Goal: Task Accomplishment & Management: Use online tool/utility

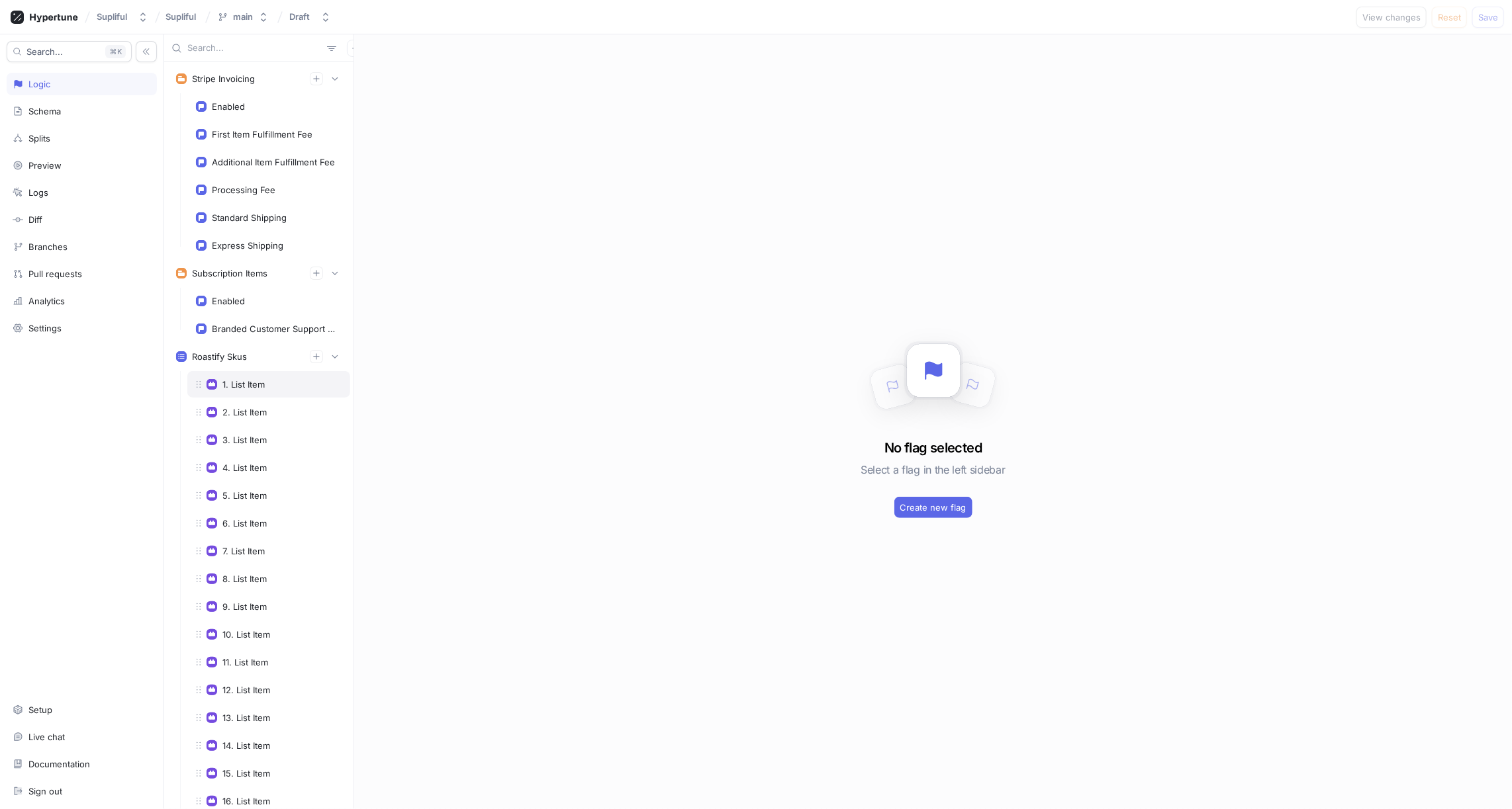
click at [259, 379] on div "1. List Item" at bounding box center [243, 384] width 43 height 11
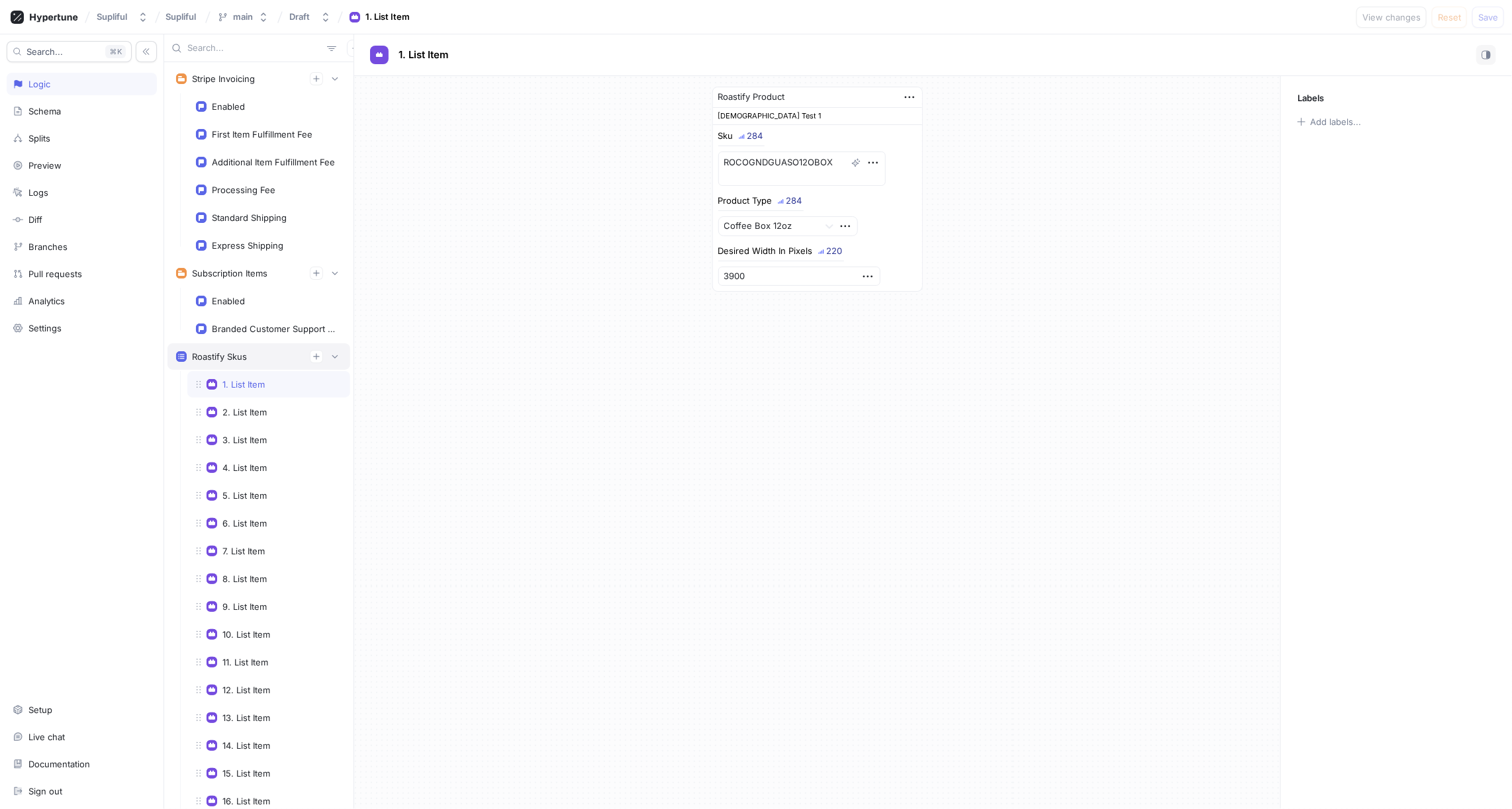
click at [241, 352] on div "Roastify Skus" at bounding box center [219, 357] width 55 height 11
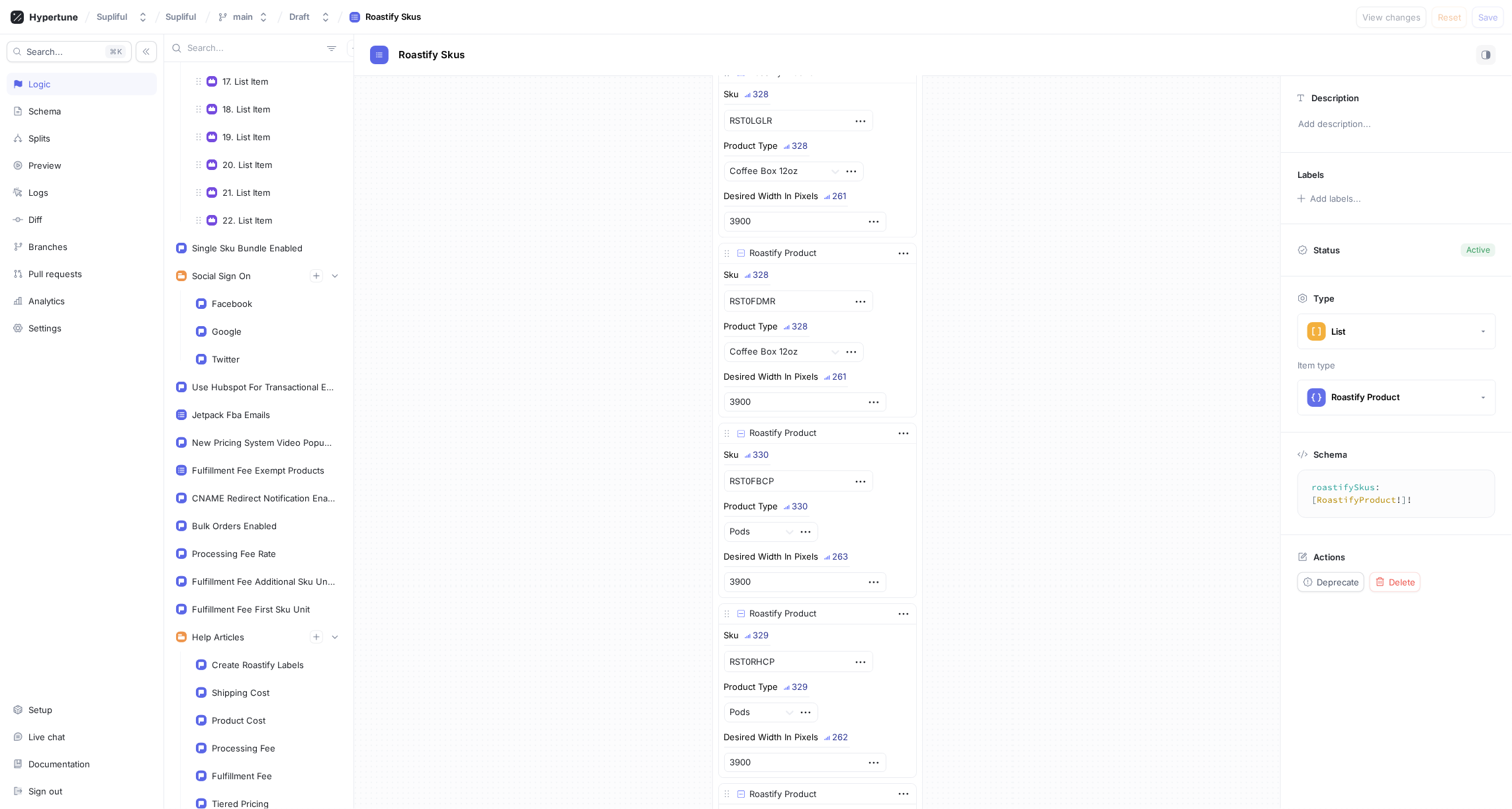
scroll to position [833, 0]
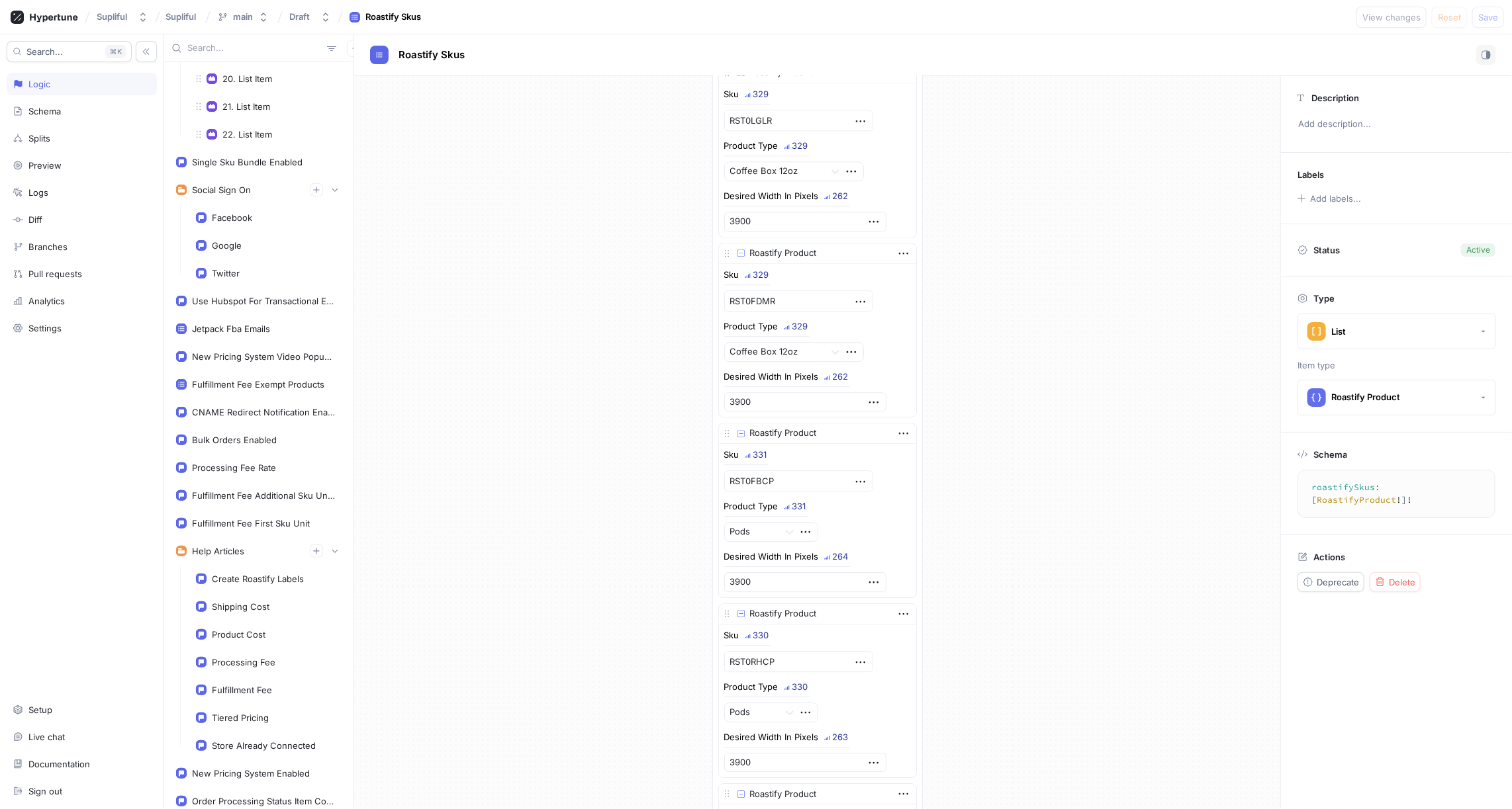
type textarea "x"
click at [244, 48] on input "text" at bounding box center [254, 48] width 135 height 14
type input "roas"
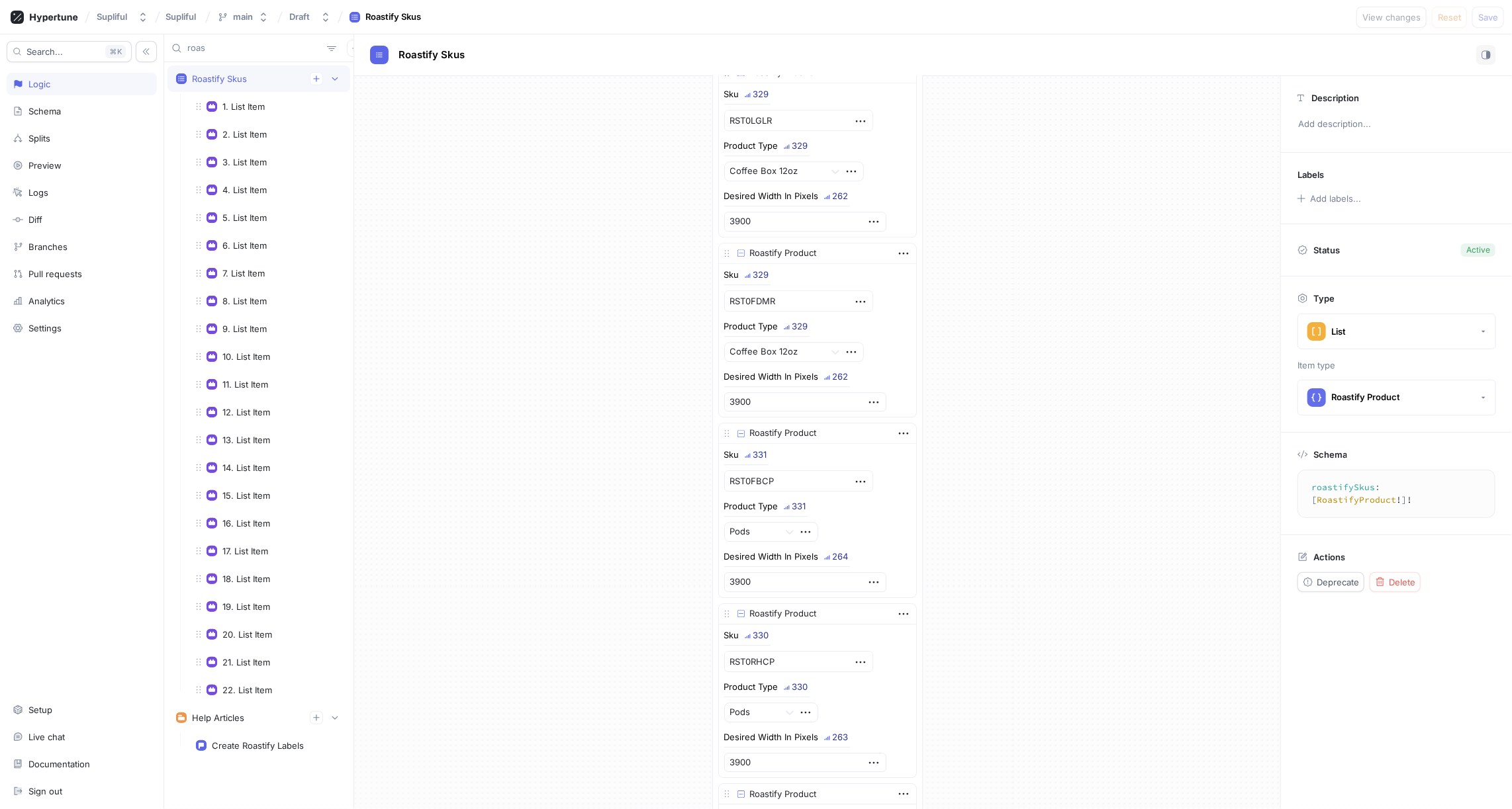
type textarea "x"
type input "roasti"
type textarea "x"
type input "roastify"
type textarea "x"
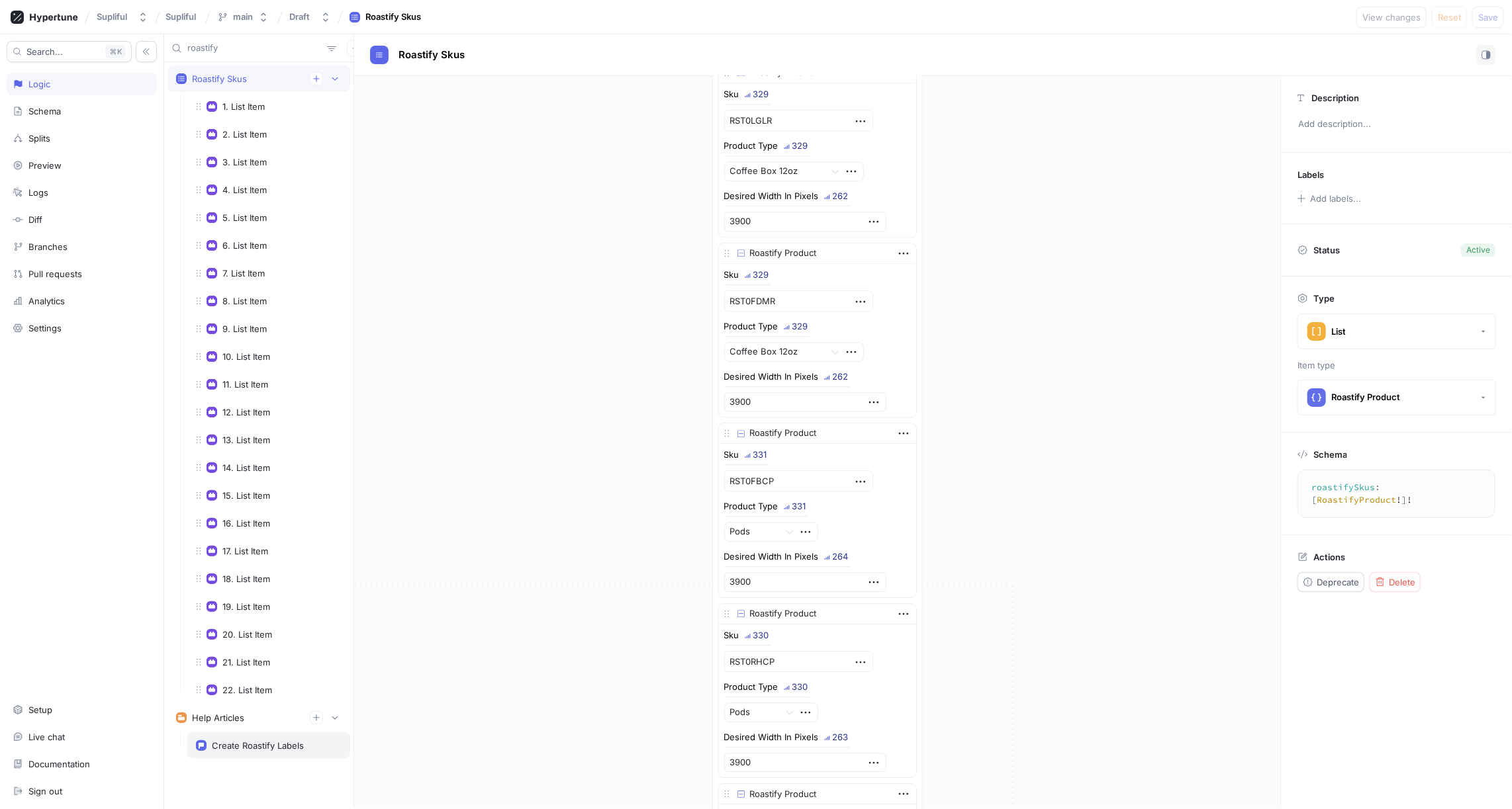
type input "roastify"
click at [259, 741] on div "Create Roastify Labels" at bounding box center [269, 745] width 163 height 26
type textarea "x"
type textarea "createRoastifyLabels: String!"
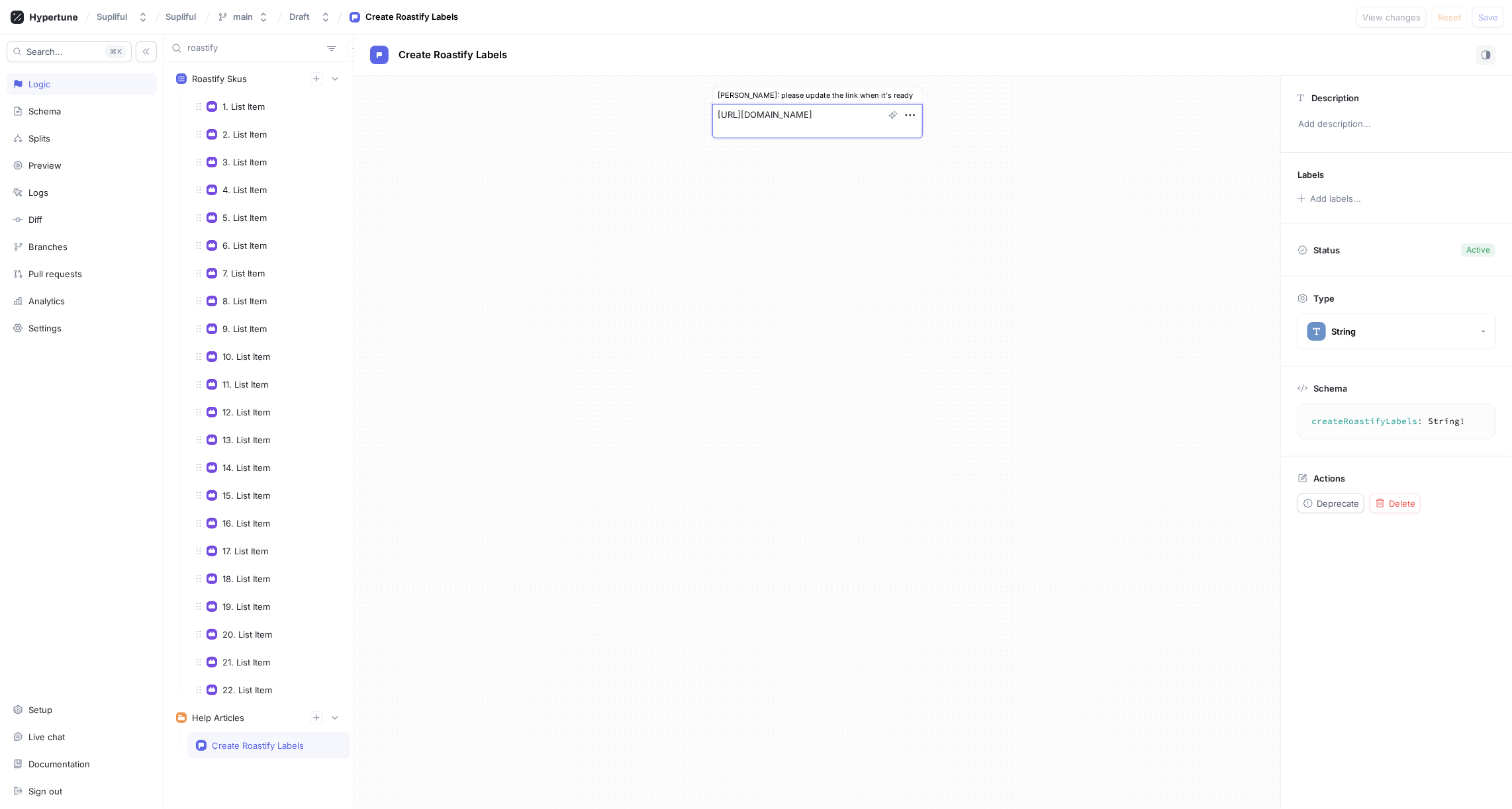
click at [764, 115] on textarea "https://help.supliful.com/en/articles/5579874-customizing-your-first-label" at bounding box center [817, 121] width 211 height 34
click at [583, 170] on div "Alina: please update the link when it's ready https://help.supliful.com/en/arti…" at bounding box center [817, 442] width 926 height 733
click at [258, 740] on div "Create Roastify Labels" at bounding box center [258, 746] width 92 height 11
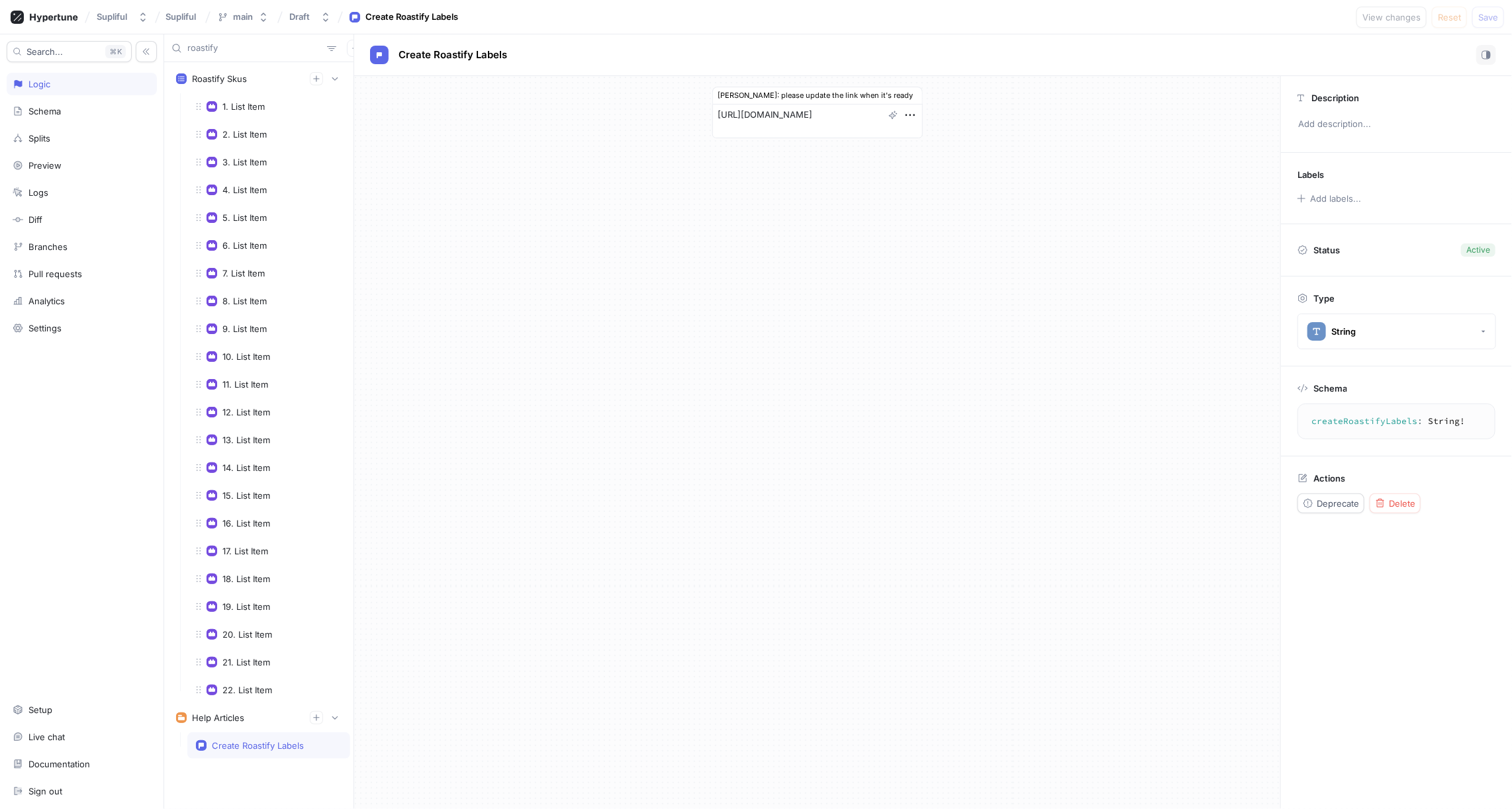
type textarea "x"
click at [246, 49] on input "roastify" at bounding box center [254, 48] width 135 height 14
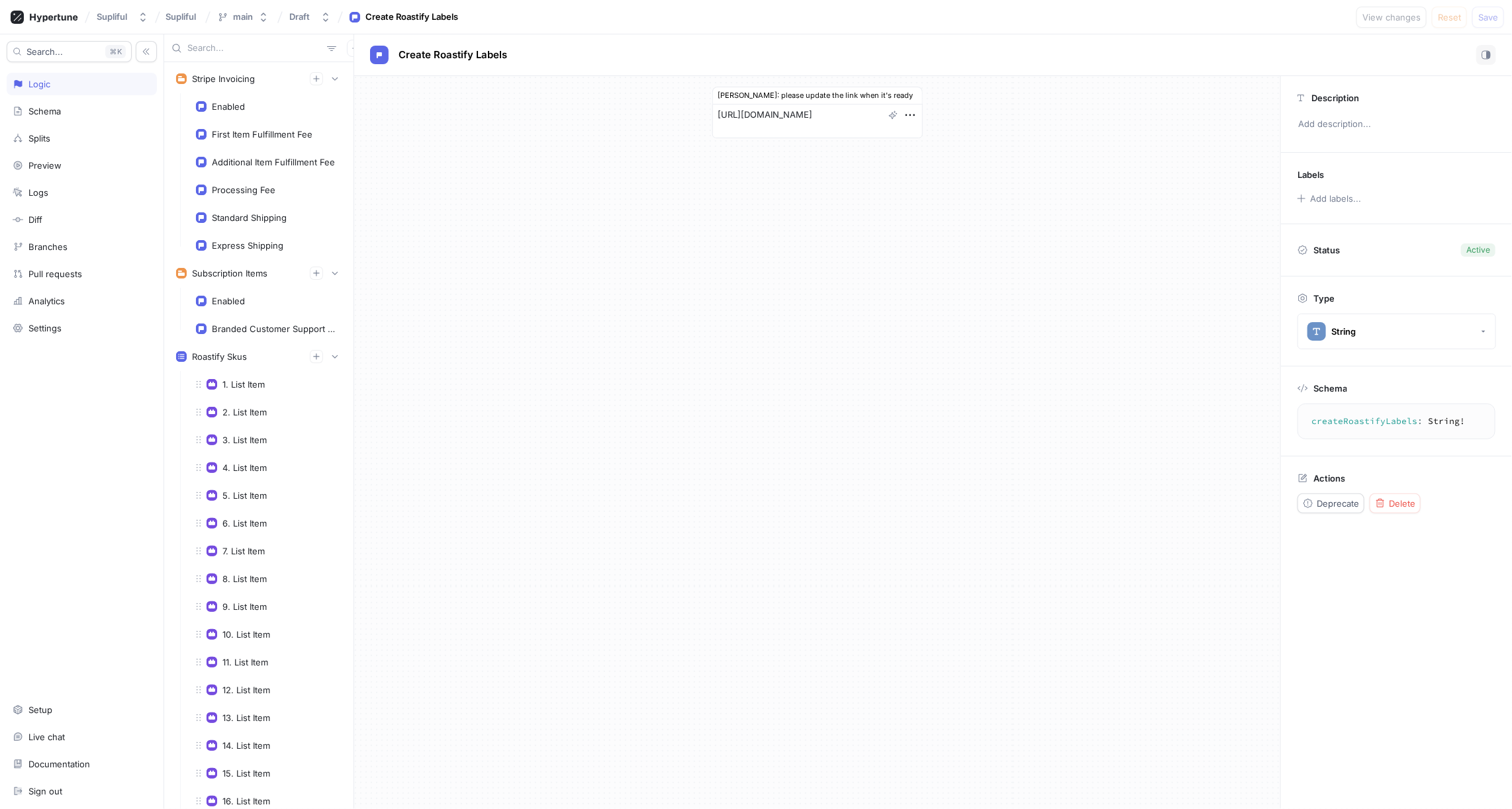
type textarea "x"
click at [233, 352] on div "Roastify Skus" at bounding box center [219, 357] width 55 height 11
type textarea "x"
type textarea "roastifySkus: [RoastifyProduct!]!"
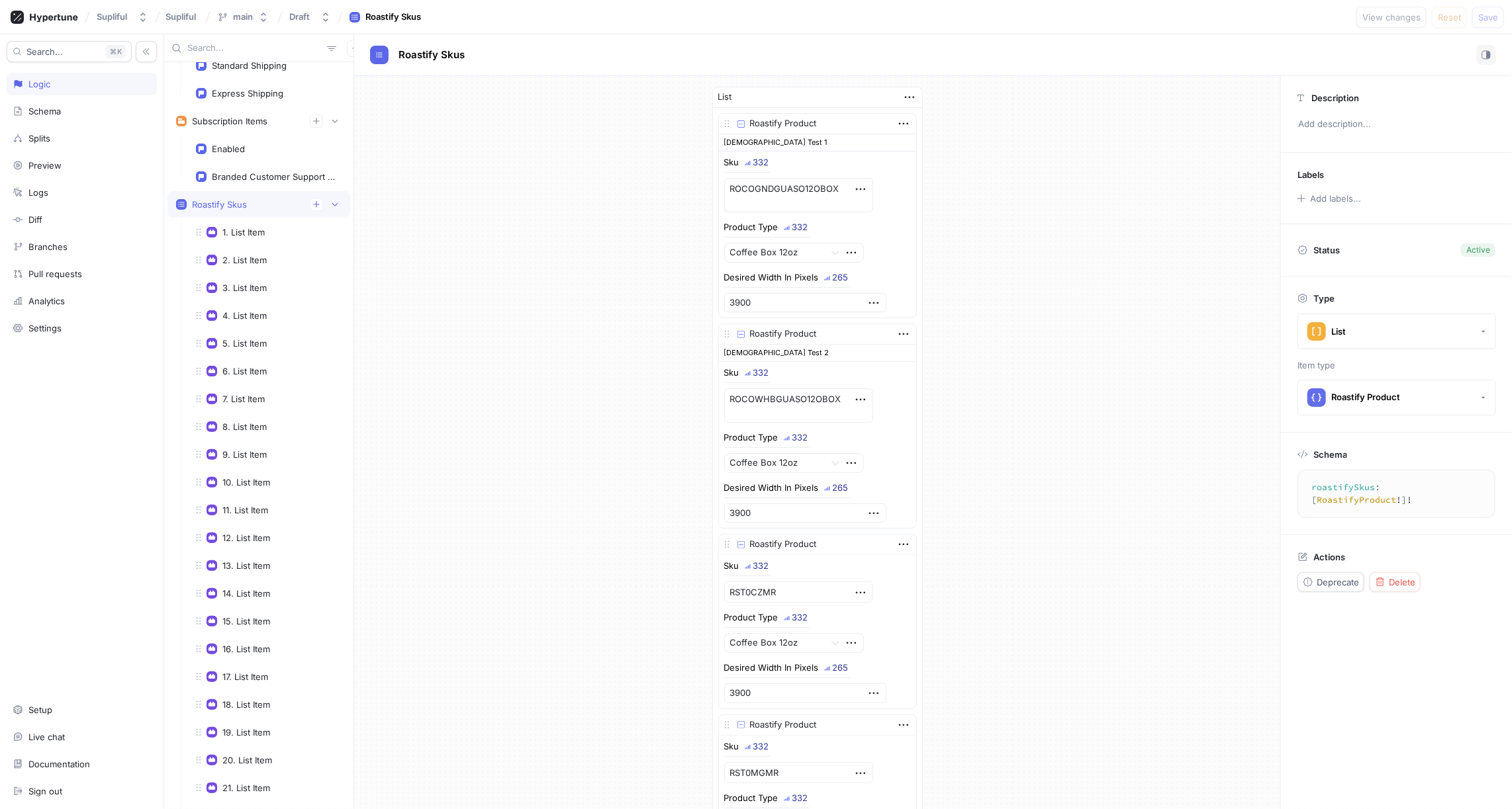
scroll to position [2456, 0]
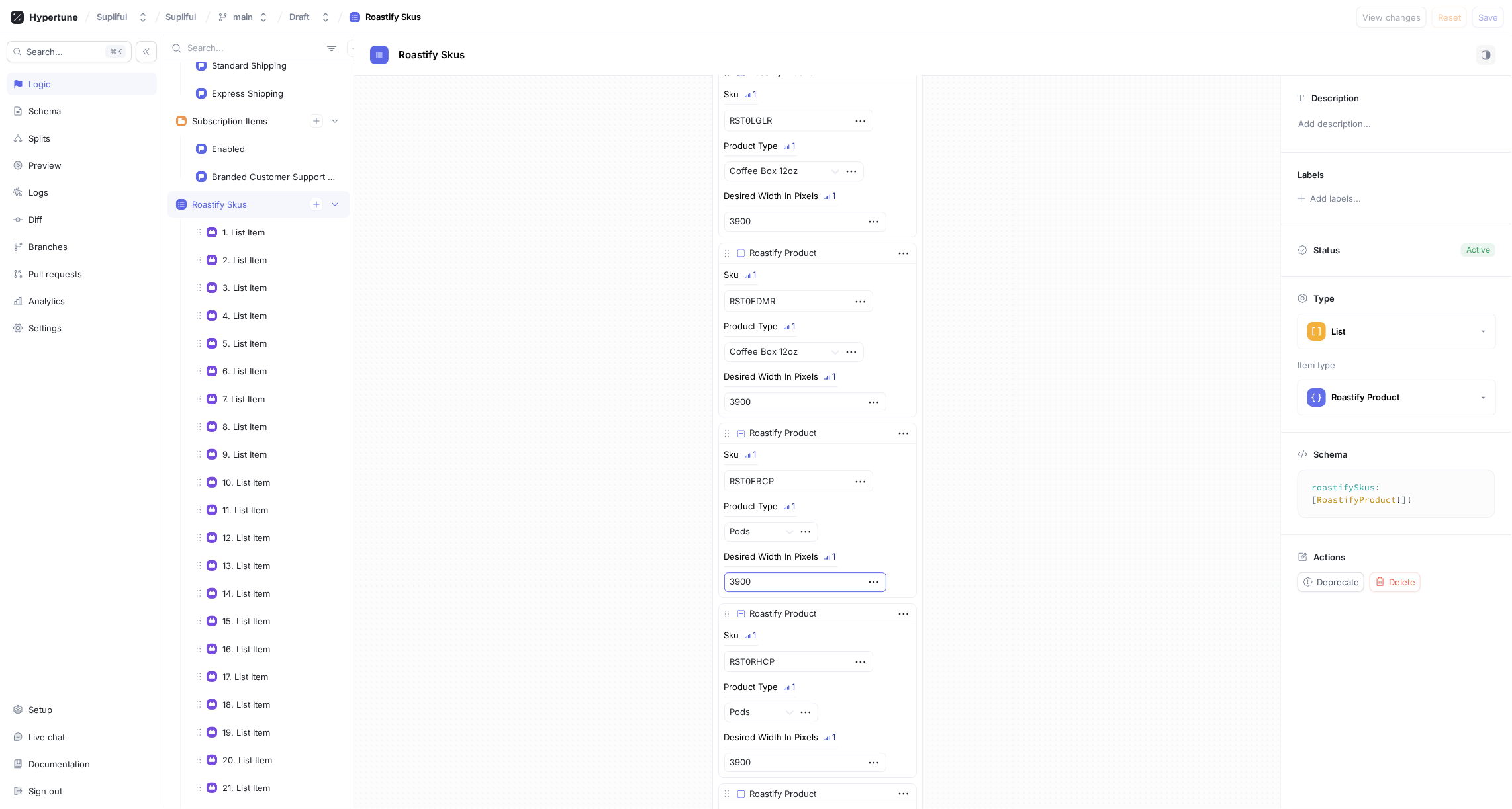
click at [766, 572] on input "3900" at bounding box center [805, 582] width 162 height 20
type textarea "x"
type input "39000"
type textarea "x"
type input "39000"
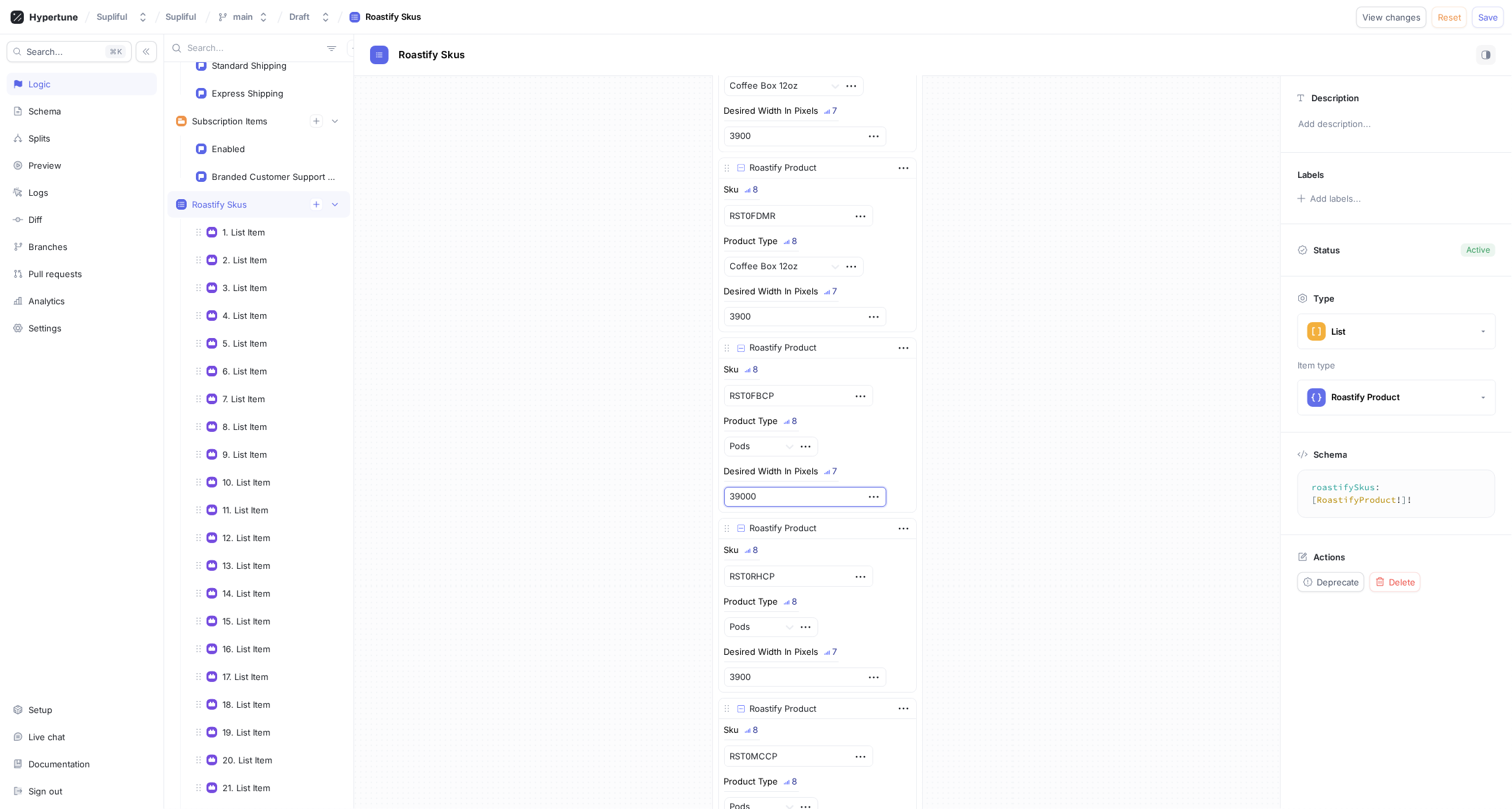
scroll to position [2563, 0]
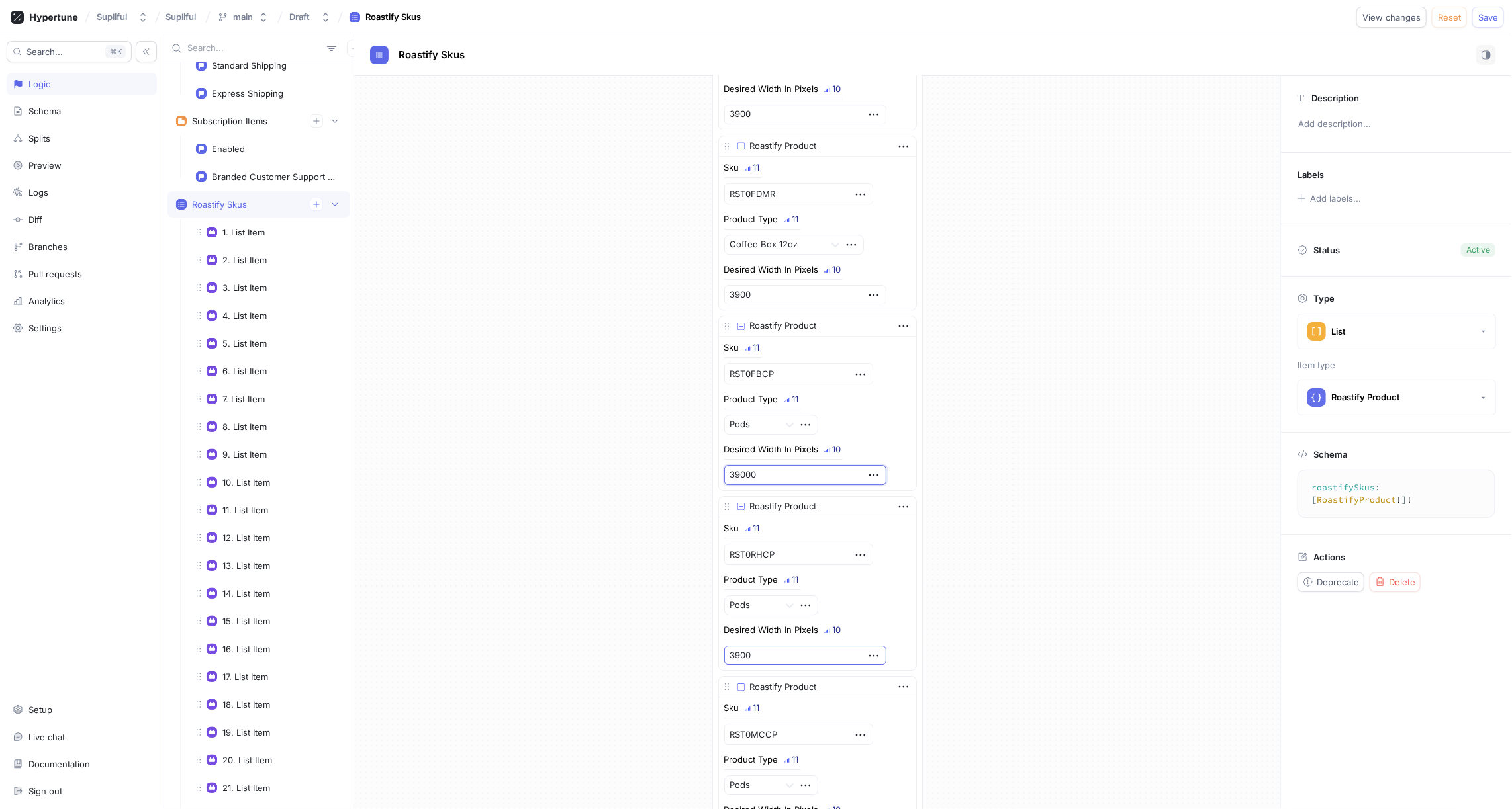
click at [764, 645] on input "3900" at bounding box center [805, 655] width 162 height 20
type textarea "x"
type input "39000"
type textarea "x"
type input "39000"
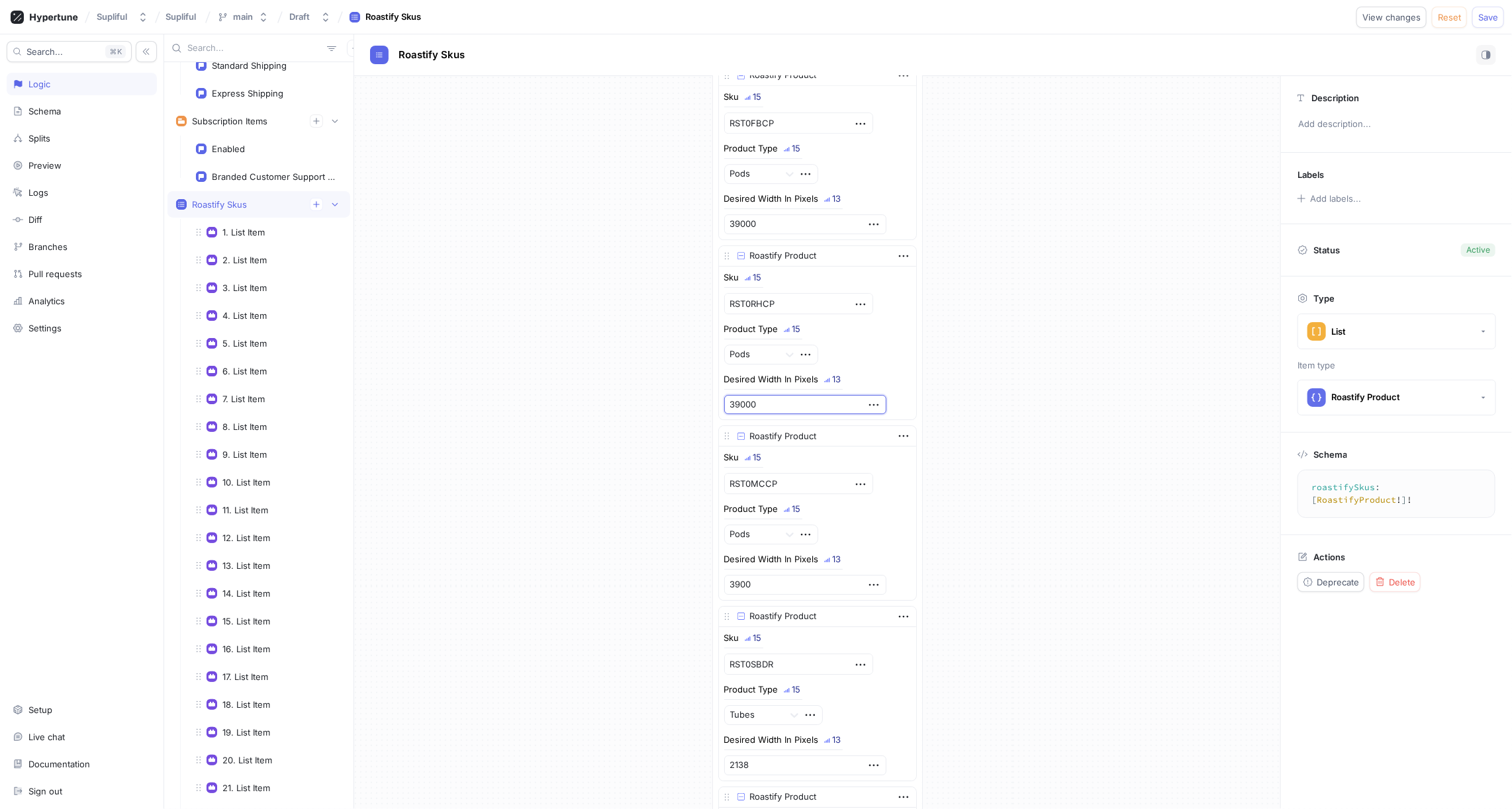
scroll to position [2821, 0]
click at [765, 568] on input "3900" at bounding box center [805, 578] width 162 height 20
type textarea "x"
type input "39000"
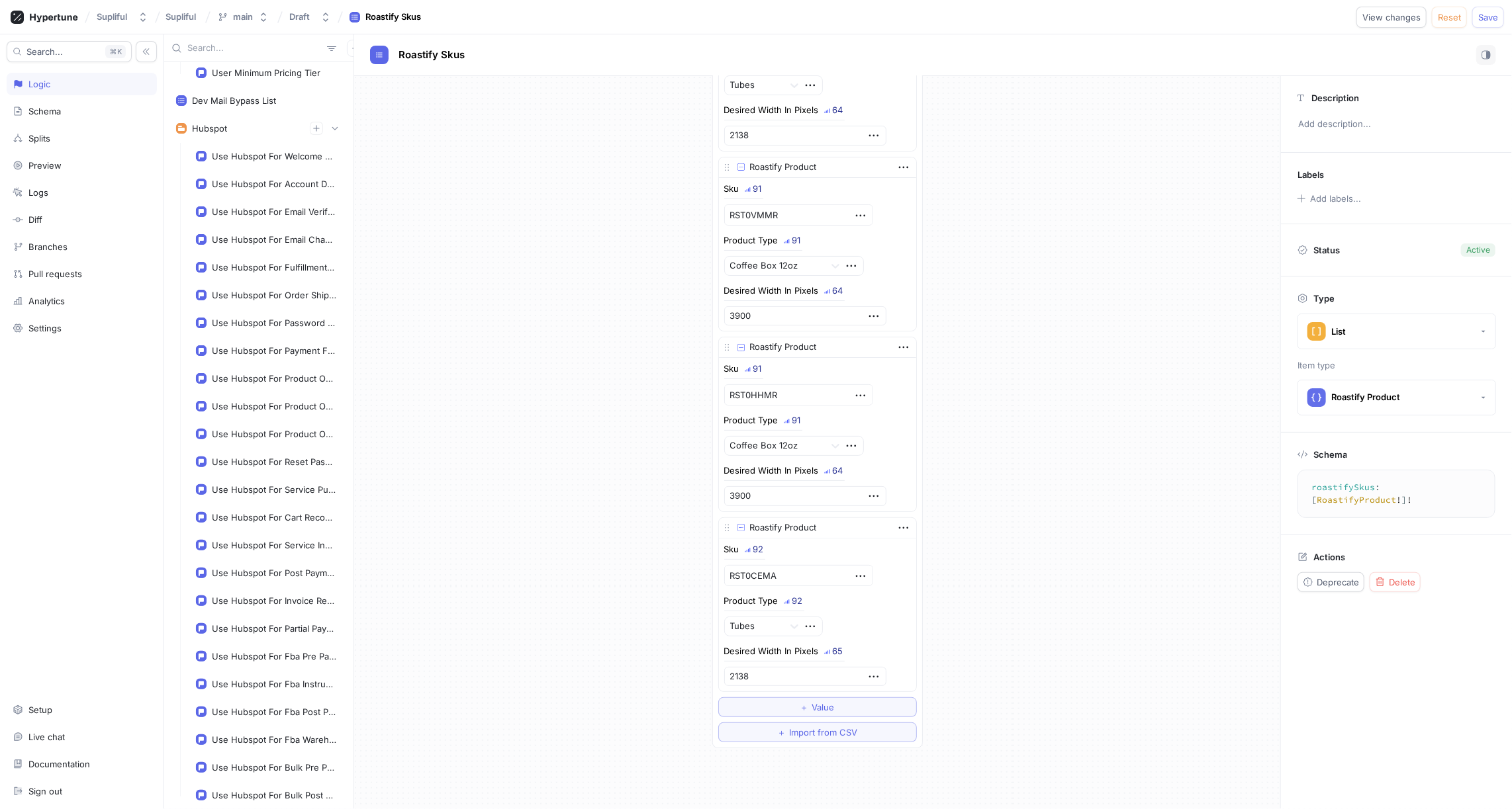
scroll to position [3416, 0]
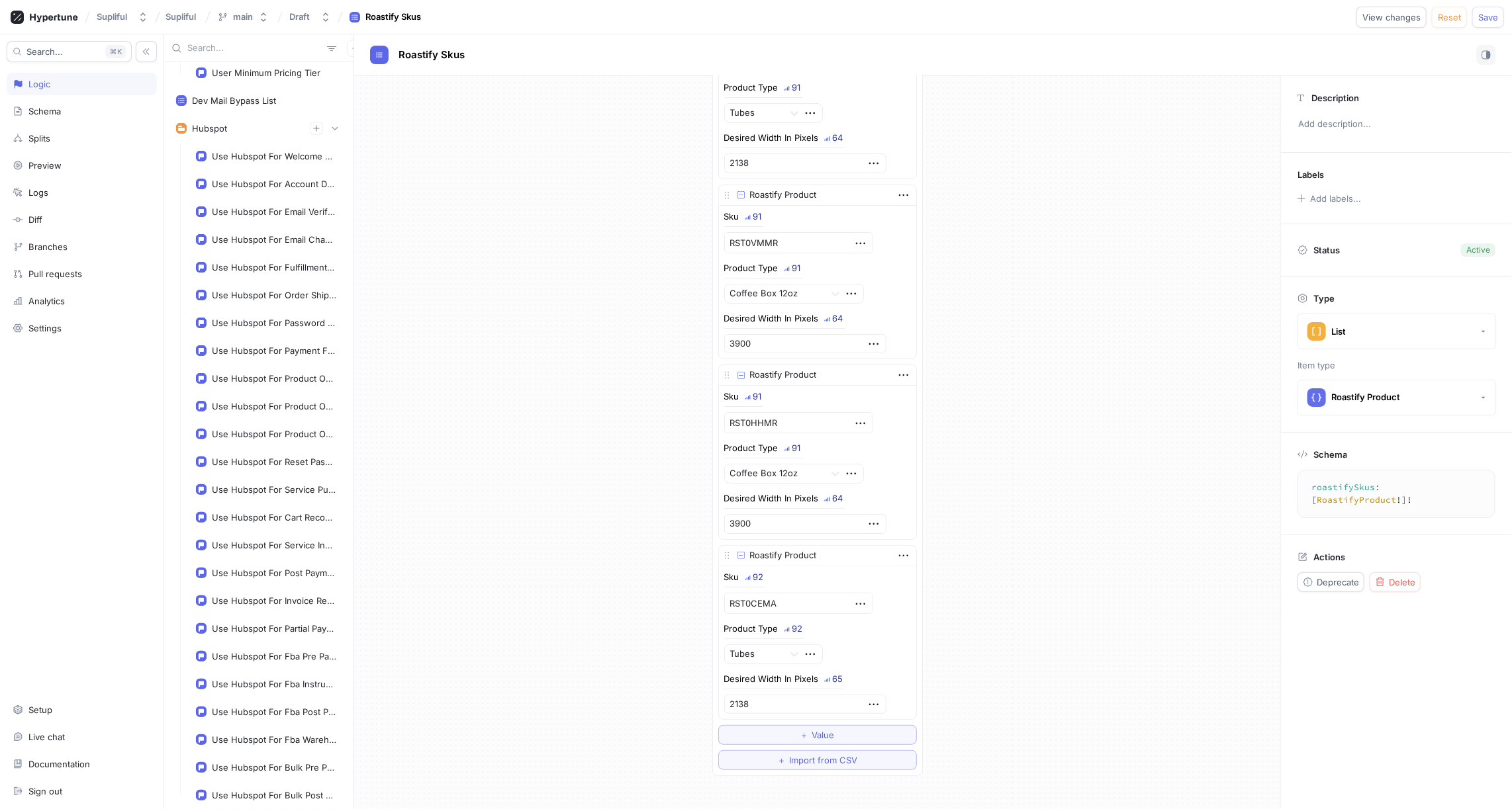
type textarea "x"
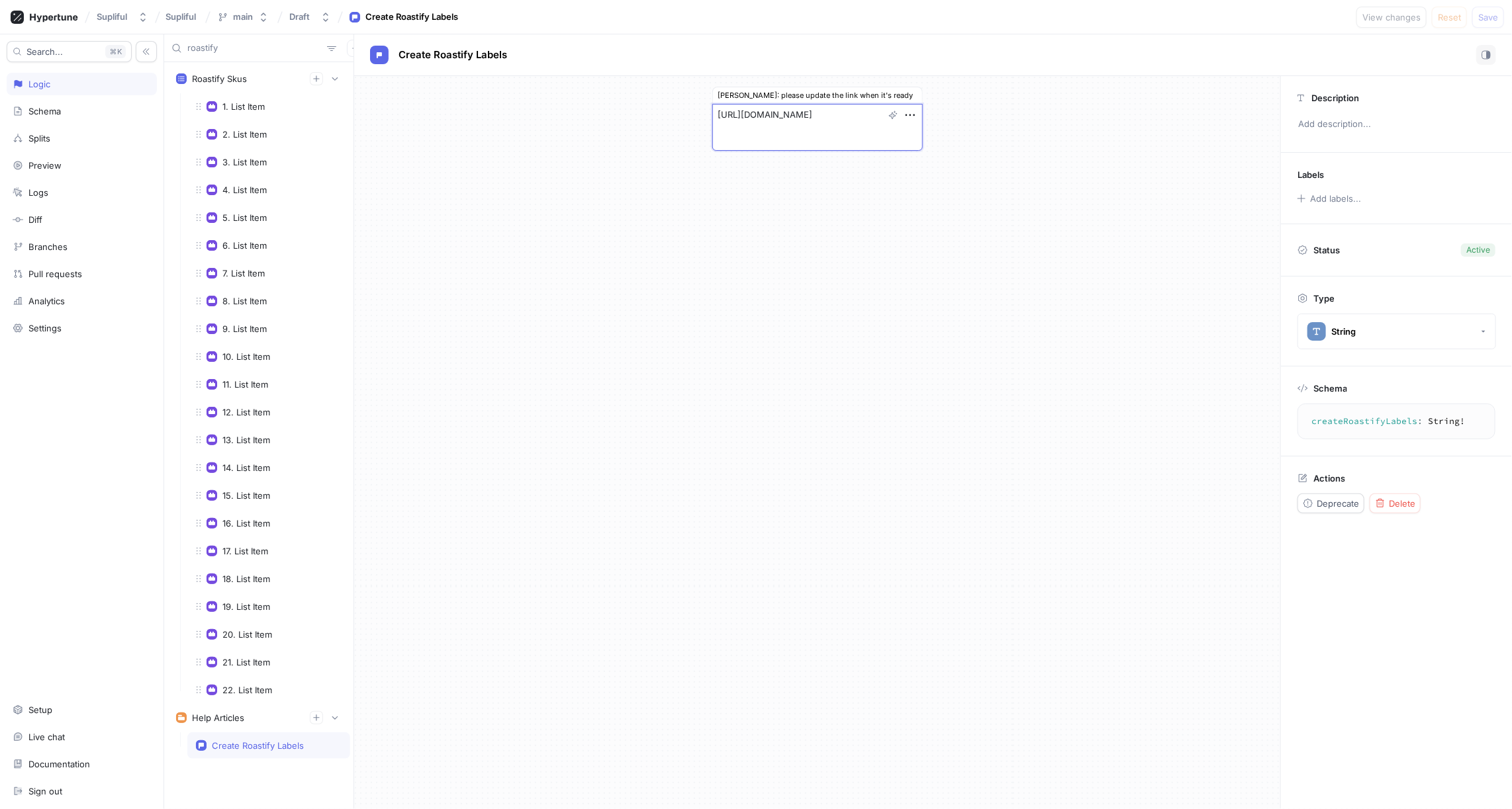
click at [776, 118] on textarea "[URL][DOMAIN_NAME]" at bounding box center [817, 127] width 211 height 47
type textarea "x"
click at [572, 358] on div "[PERSON_NAME]: please update the link when it's ready [URL][DOMAIN_NAME]" at bounding box center [817, 442] width 926 height 733
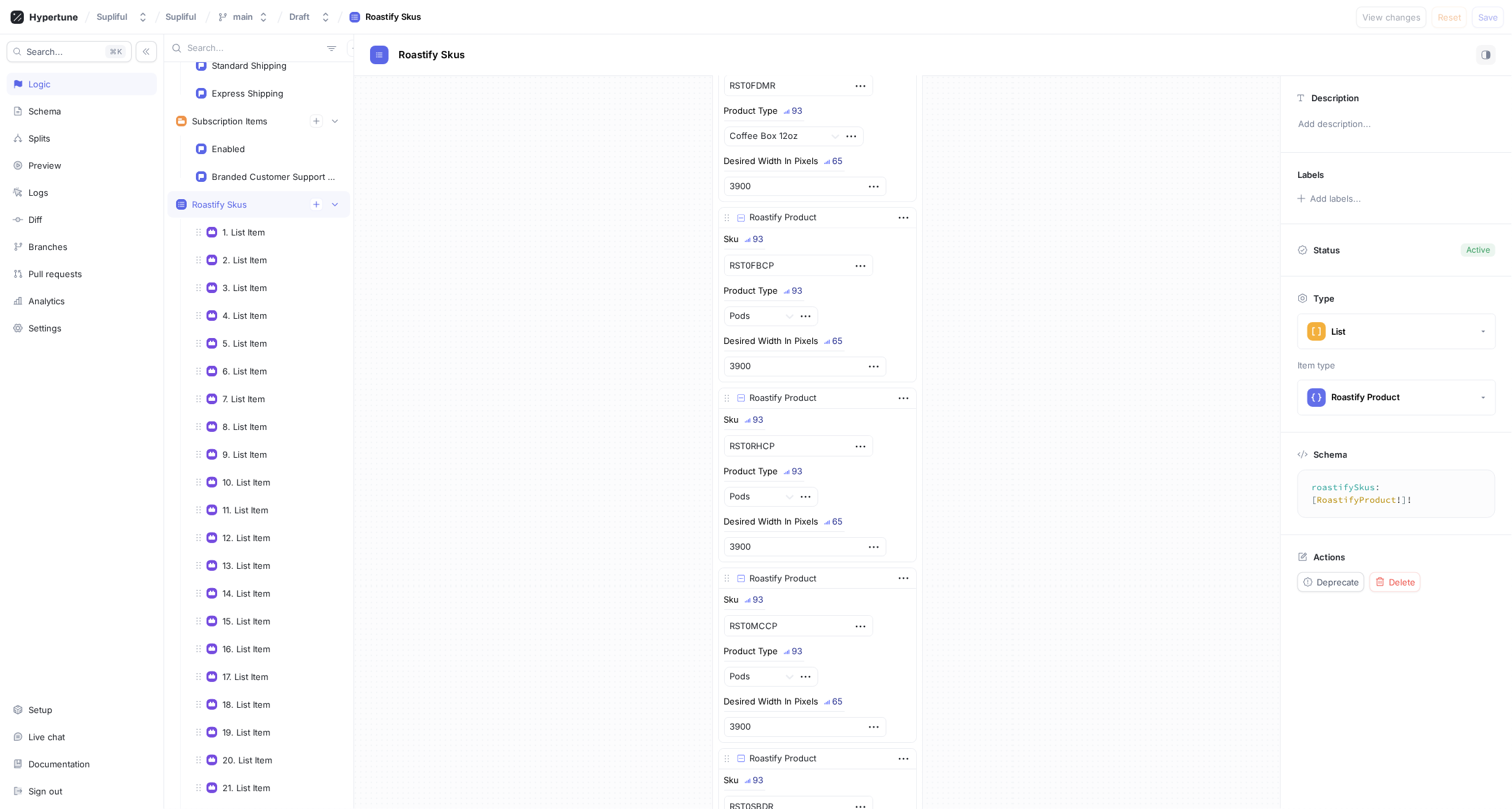
scroll to position [2686, 0]
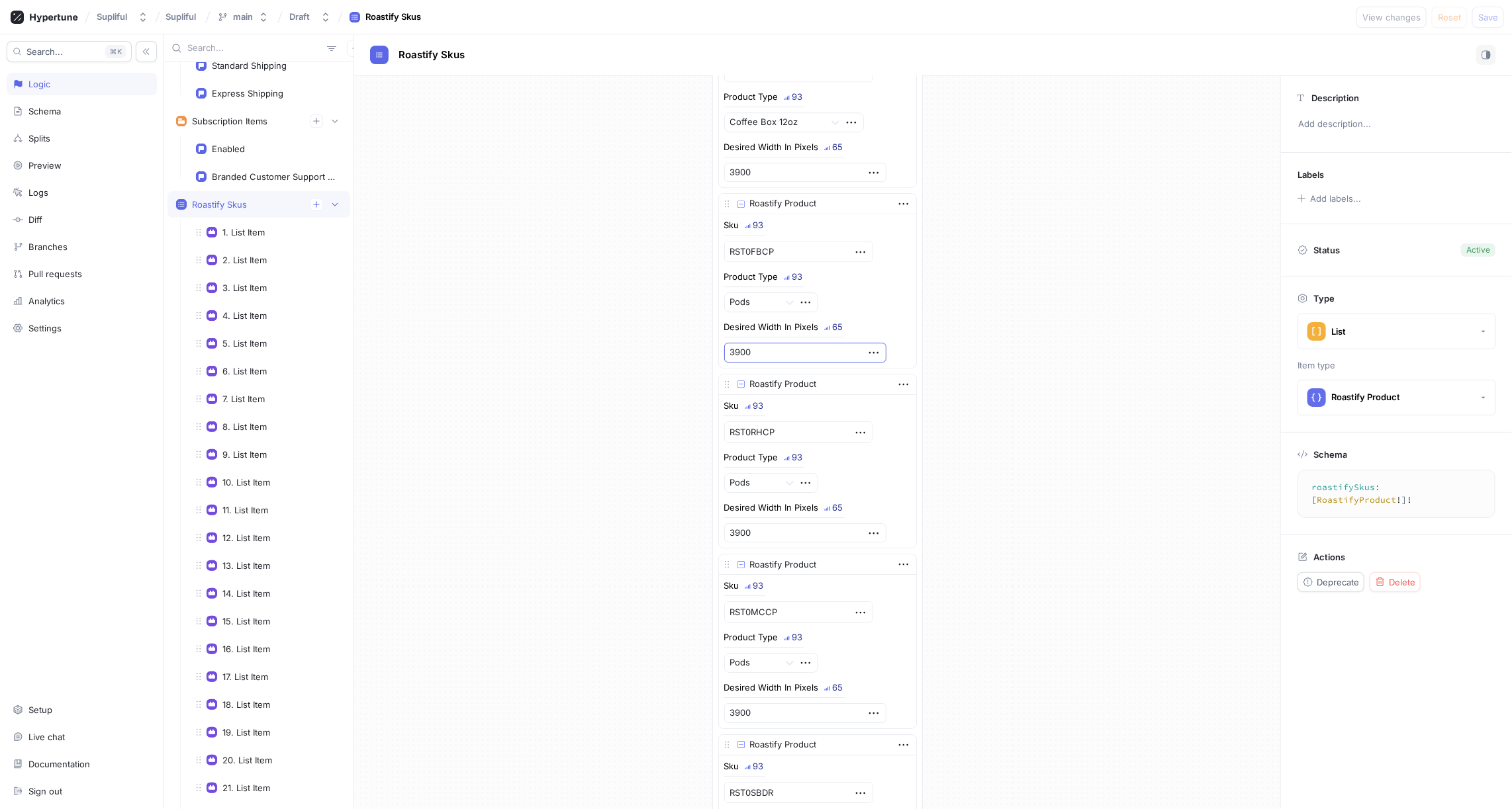
click at [768, 343] on input "3900" at bounding box center [805, 353] width 162 height 20
type textarea "x"
type input "5"
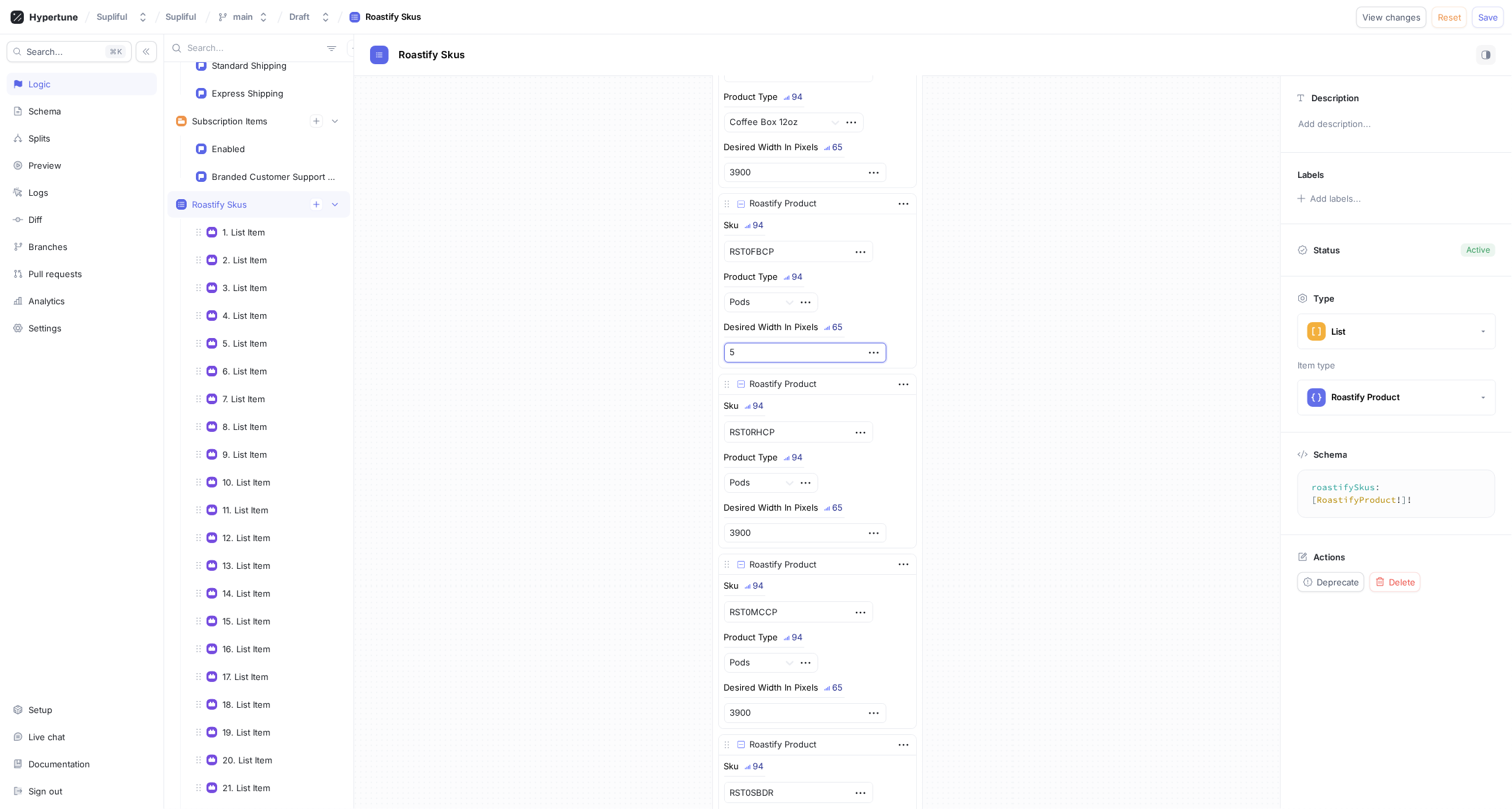
type textarea "x"
type input "57"
type textarea "x"
type input "570"
type textarea "x"
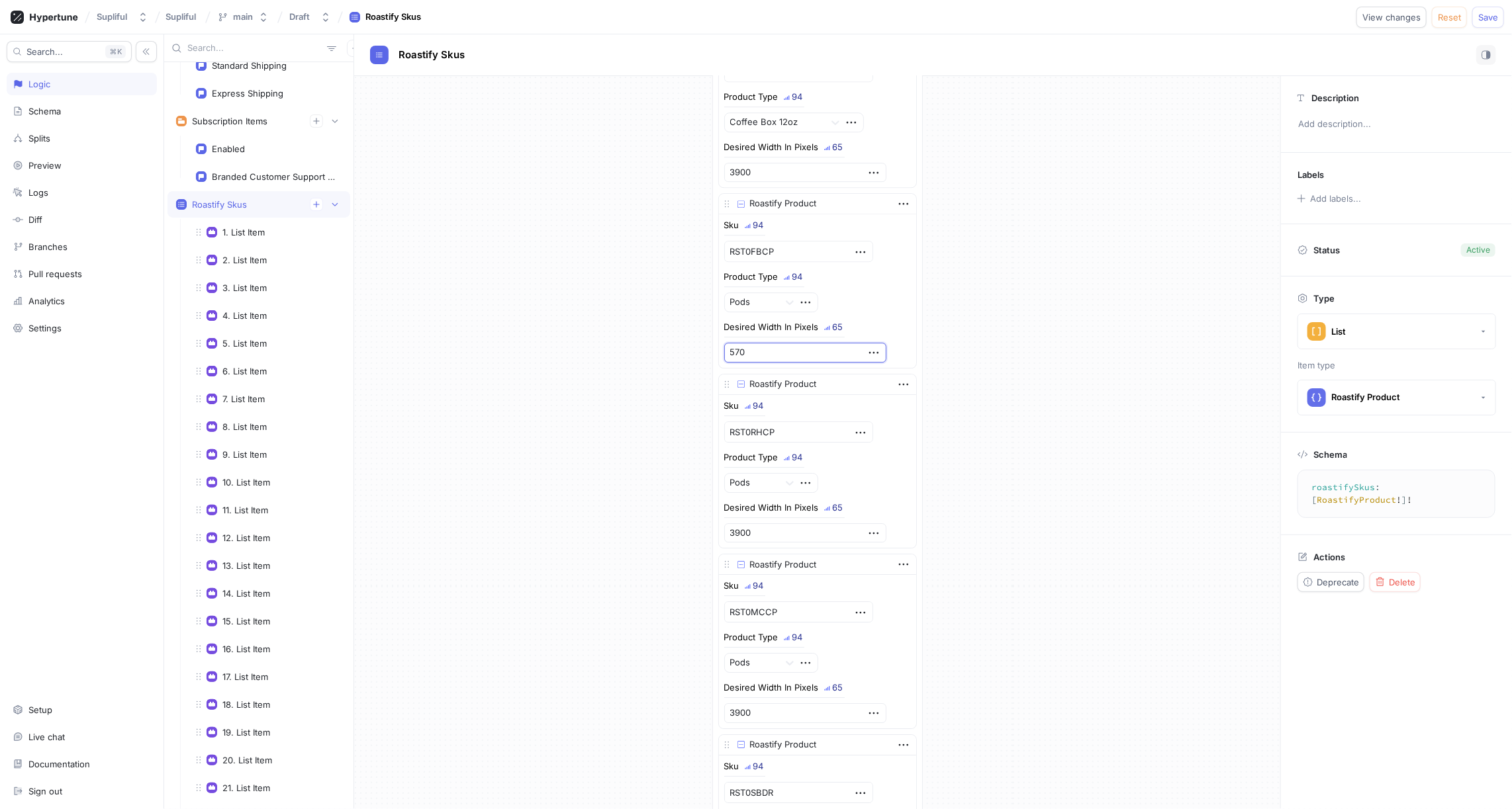
type input "5700"
type textarea "x"
type input "5700"
click at [757, 523] on input "3900" at bounding box center [805, 533] width 162 height 20
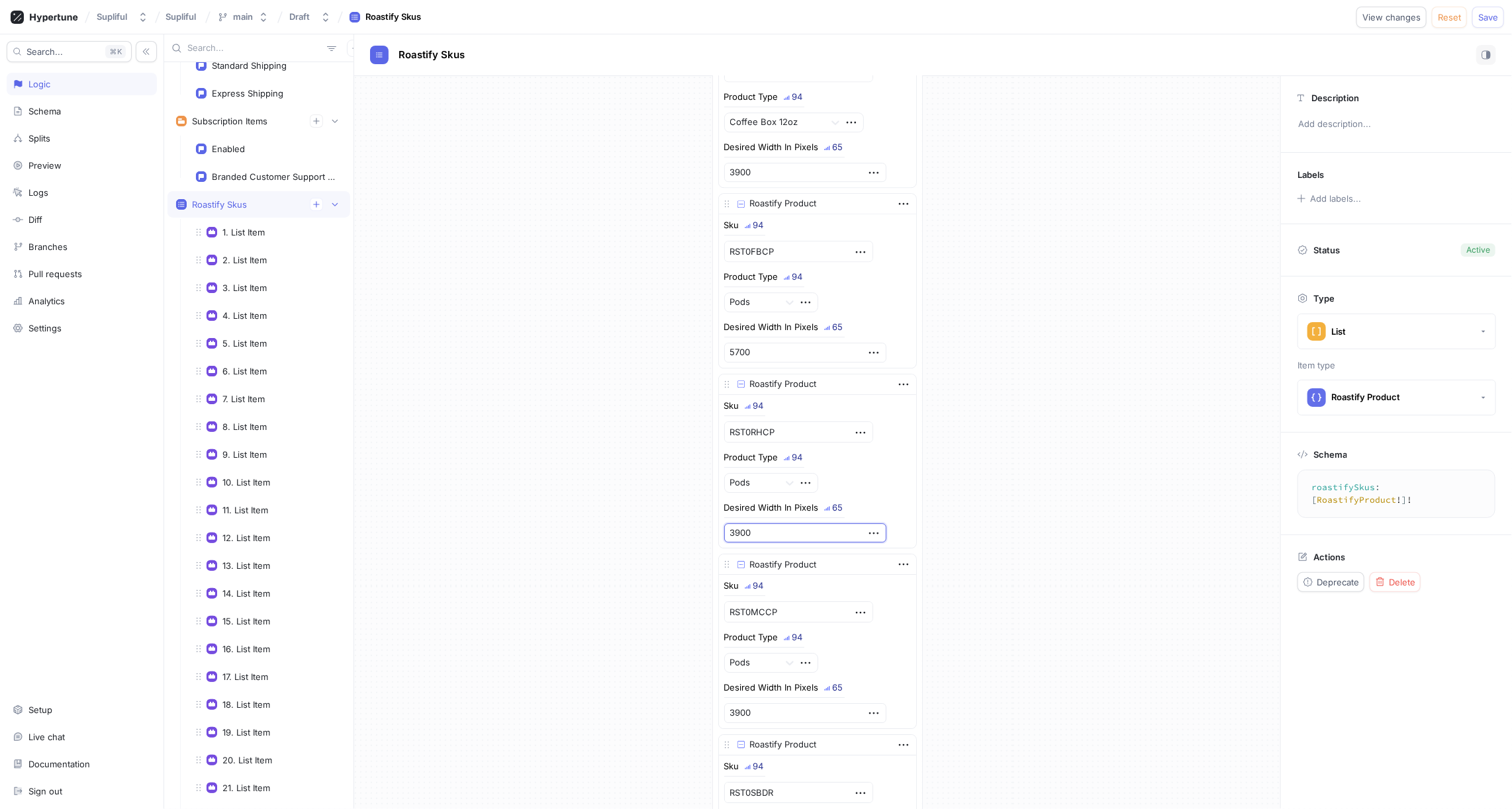
click at [757, 523] on input "3900" at bounding box center [805, 533] width 162 height 20
type textarea "x"
type input "5"
type textarea "x"
type input "57"
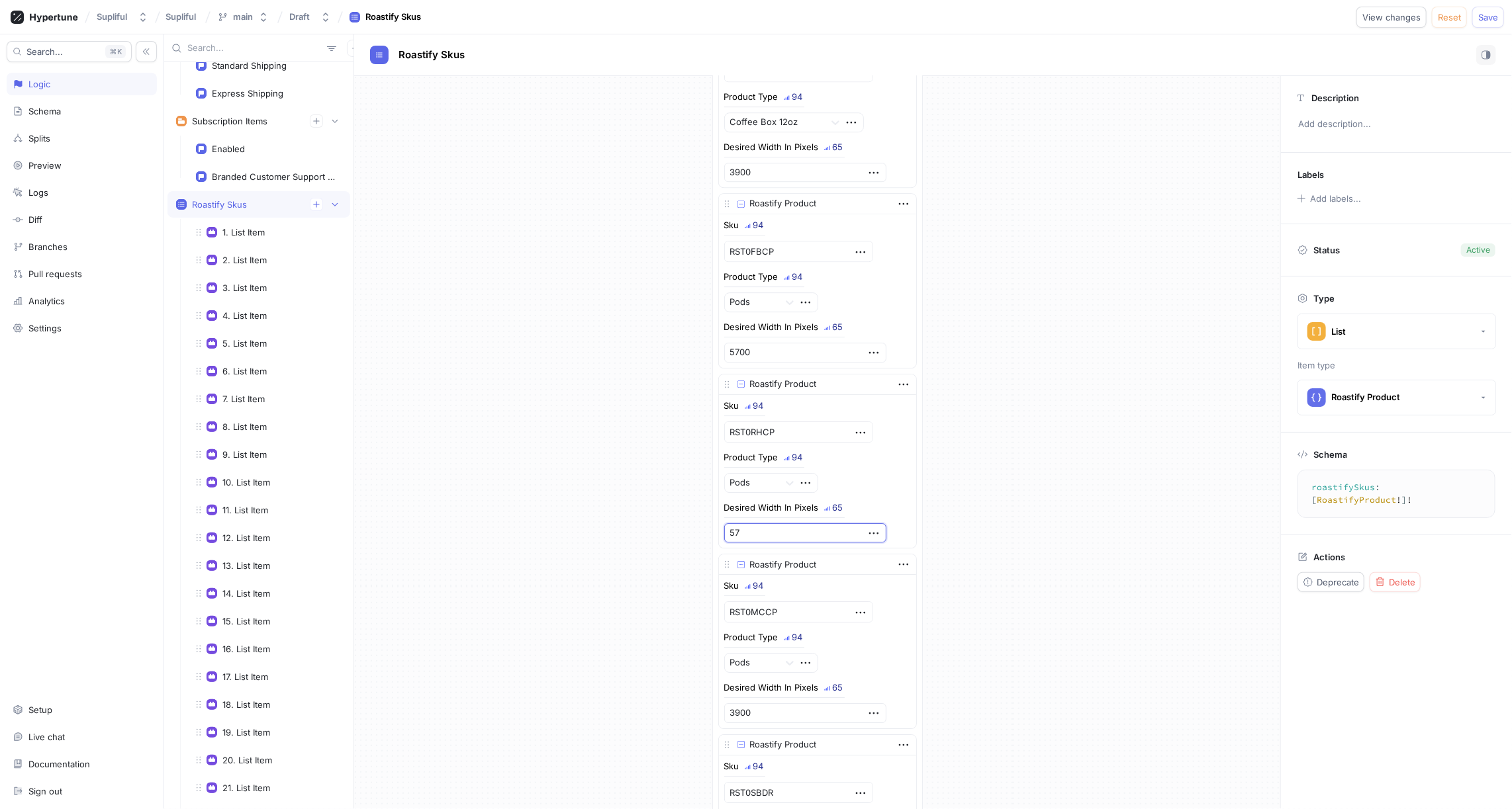
type textarea "x"
type input "570"
type textarea "x"
type input "5700"
type textarea "x"
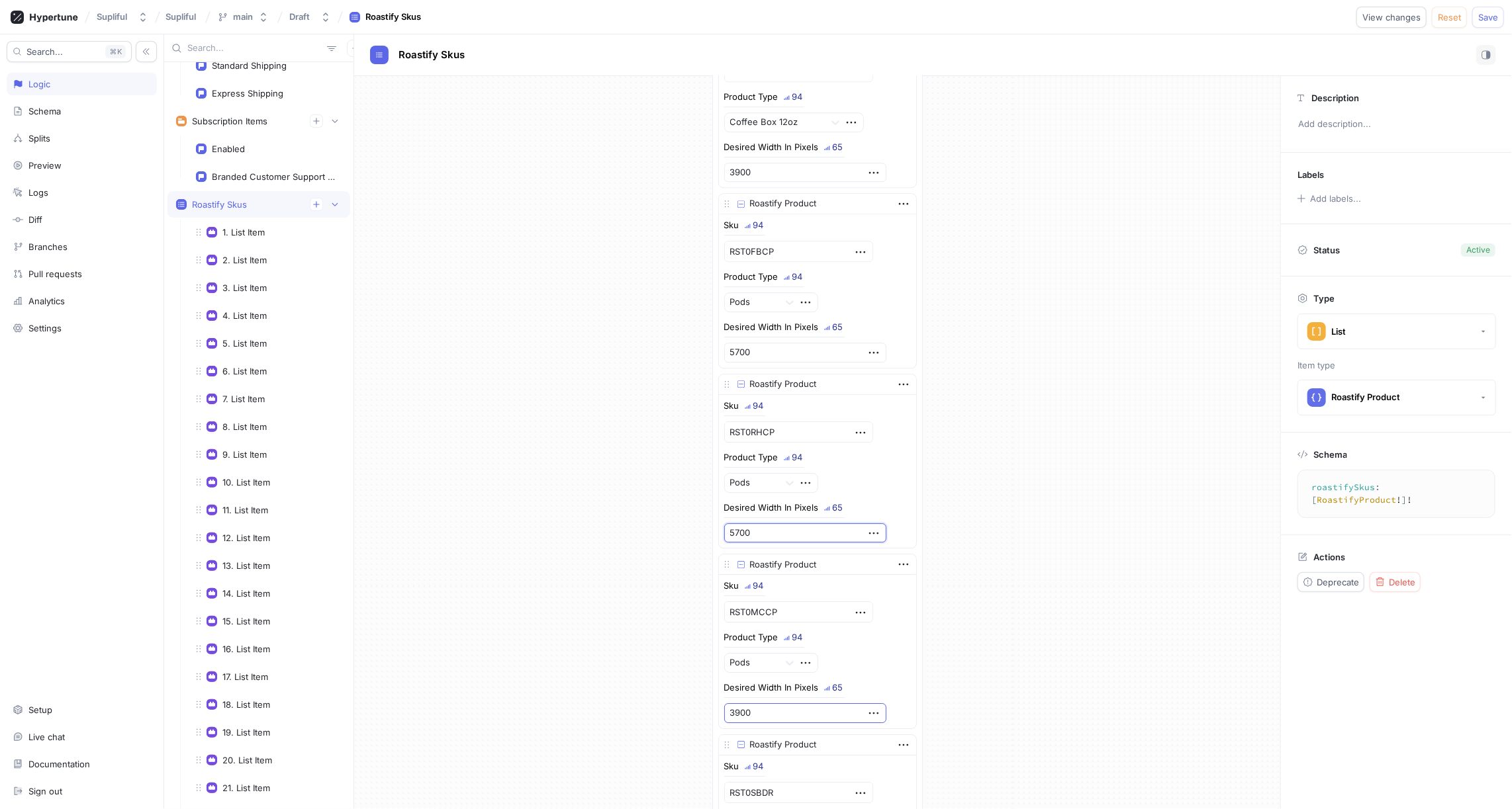
type input "5700"
click at [755, 703] on input "3900" at bounding box center [805, 713] width 162 height 20
type textarea "x"
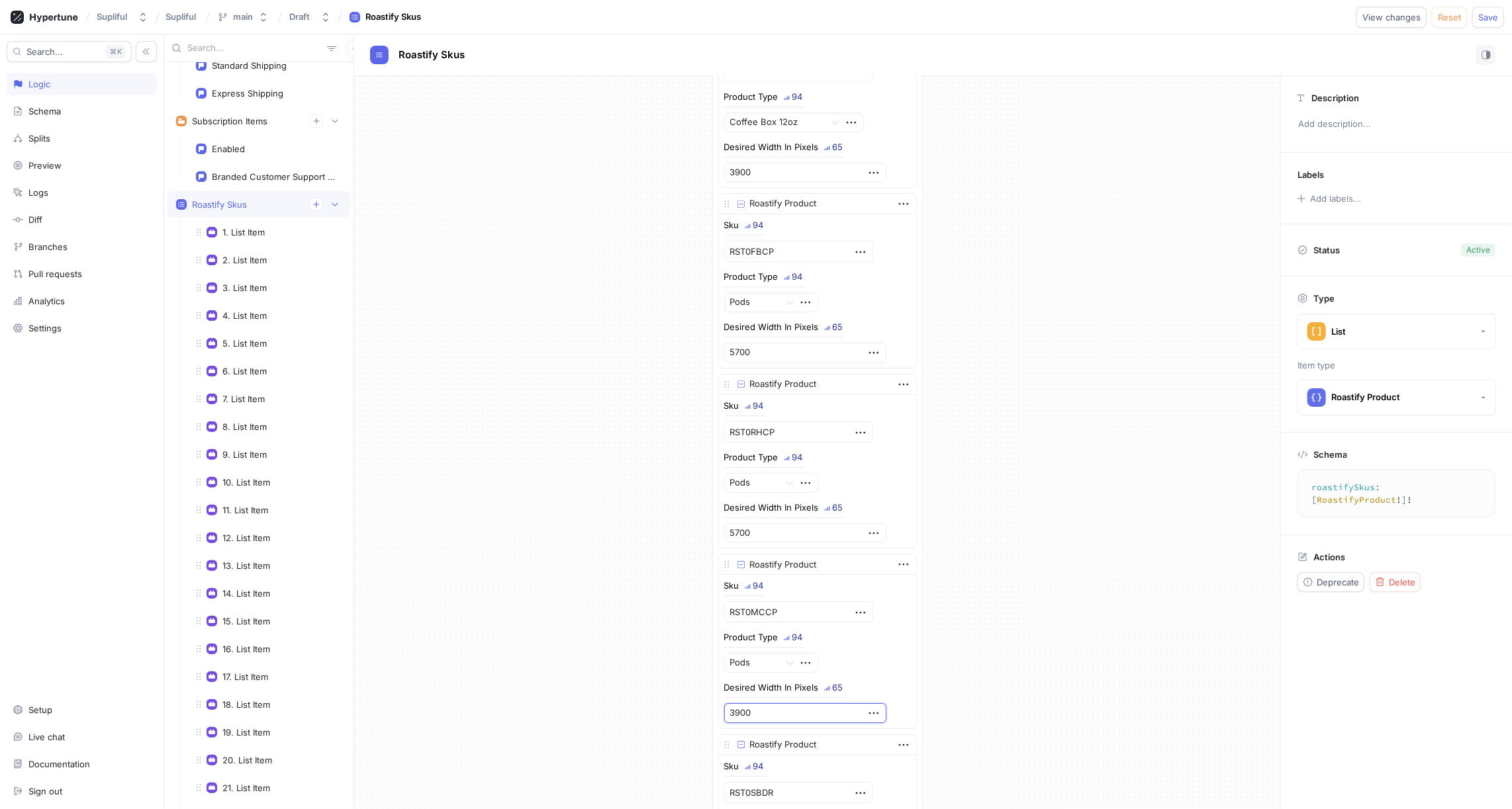
type input "5"
type textarea "x"
type input "57"
type textarea "x"
type input "570"
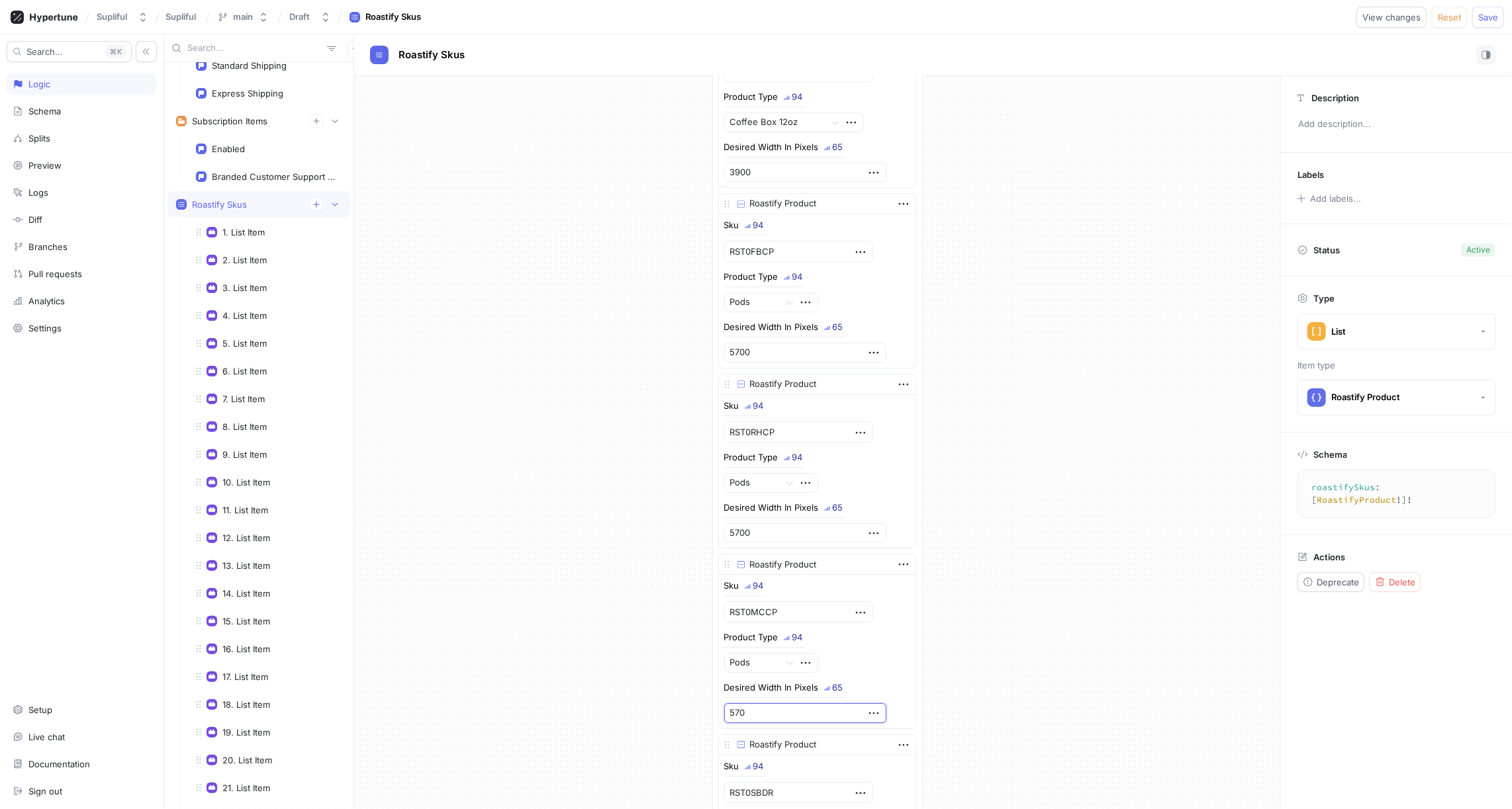
type textarea "x"
type input "5700"
click at [47, 214] on div "Diff" at bounding box center [81, 220] width 138 height 11
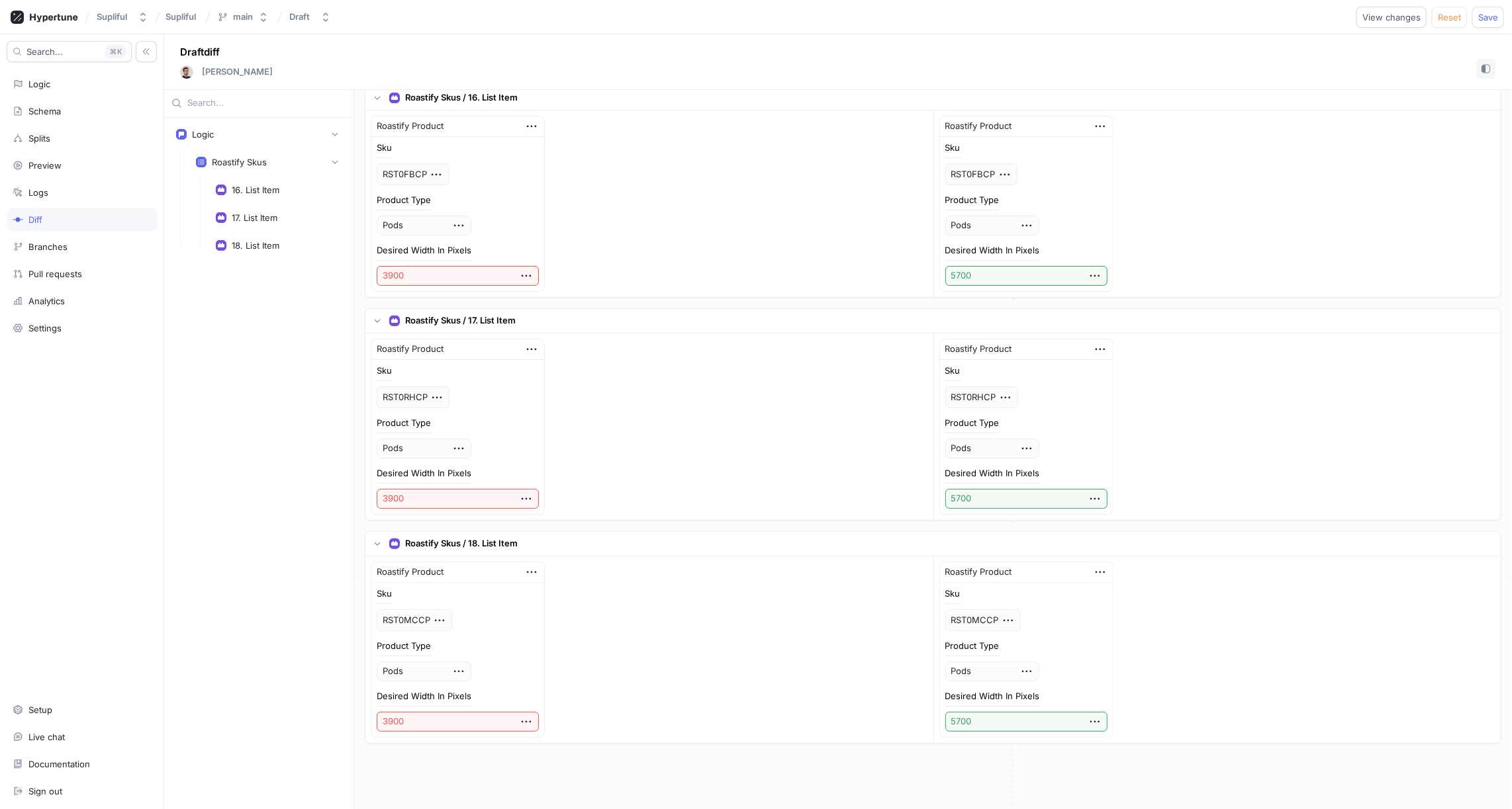
scroll to position [3, 0]
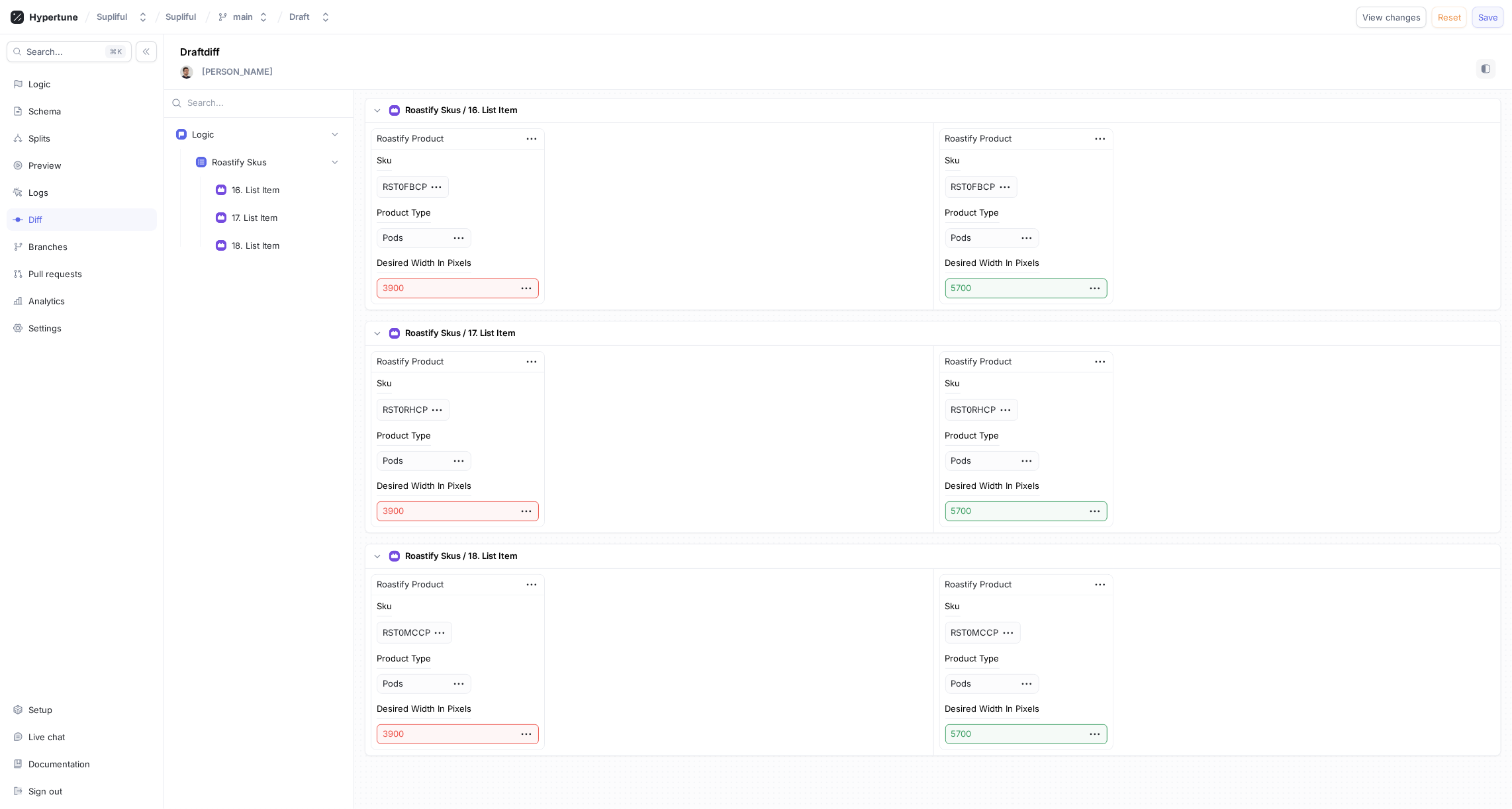
click at [1495, 16] on span "Save" at bounding box center [1488, 17] width 20 height 8
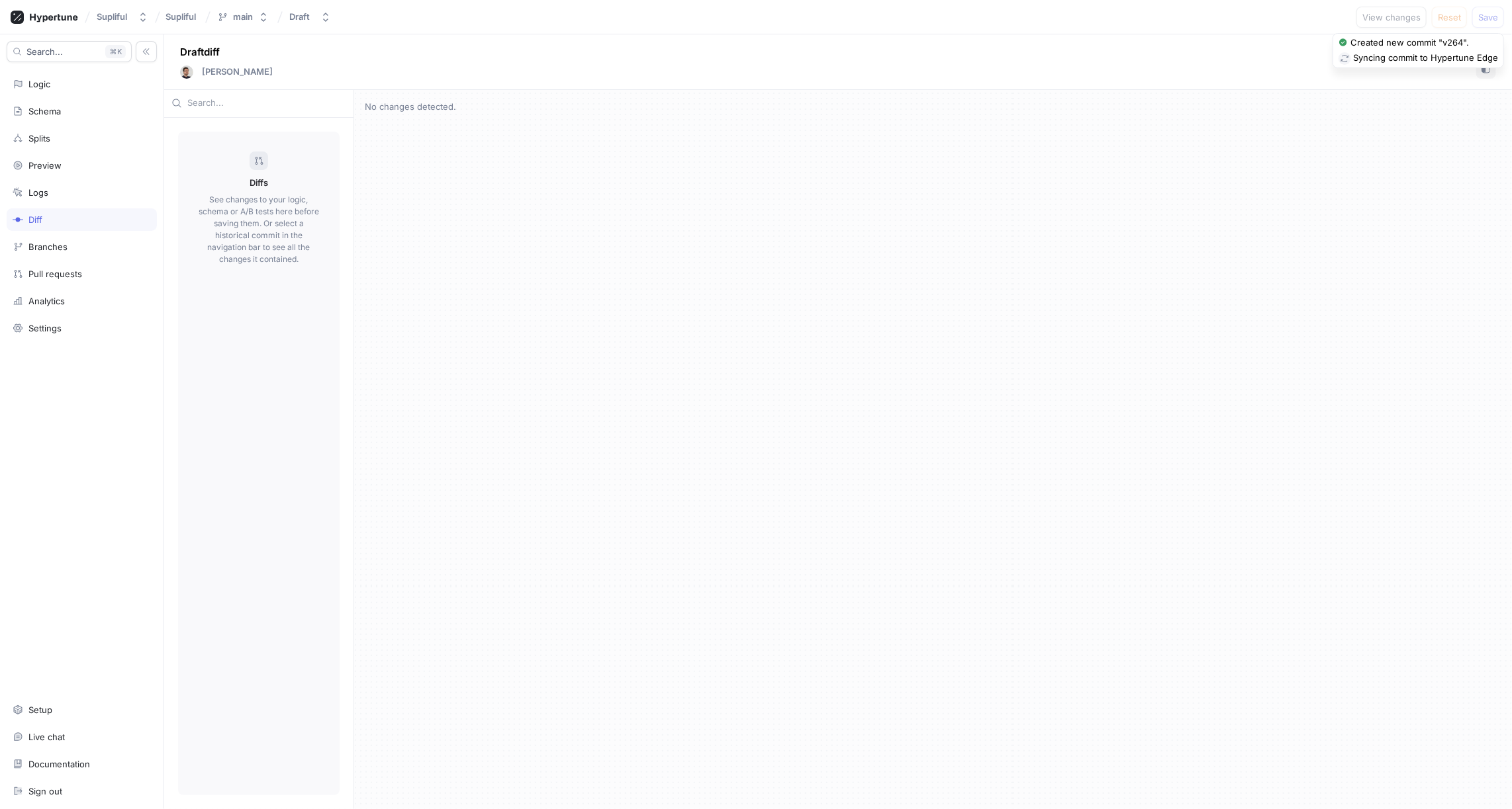
scroll to position [0, 0]
click at [52, 86] on div "Logic" at bounding box center [81, 84] width 138 height 11
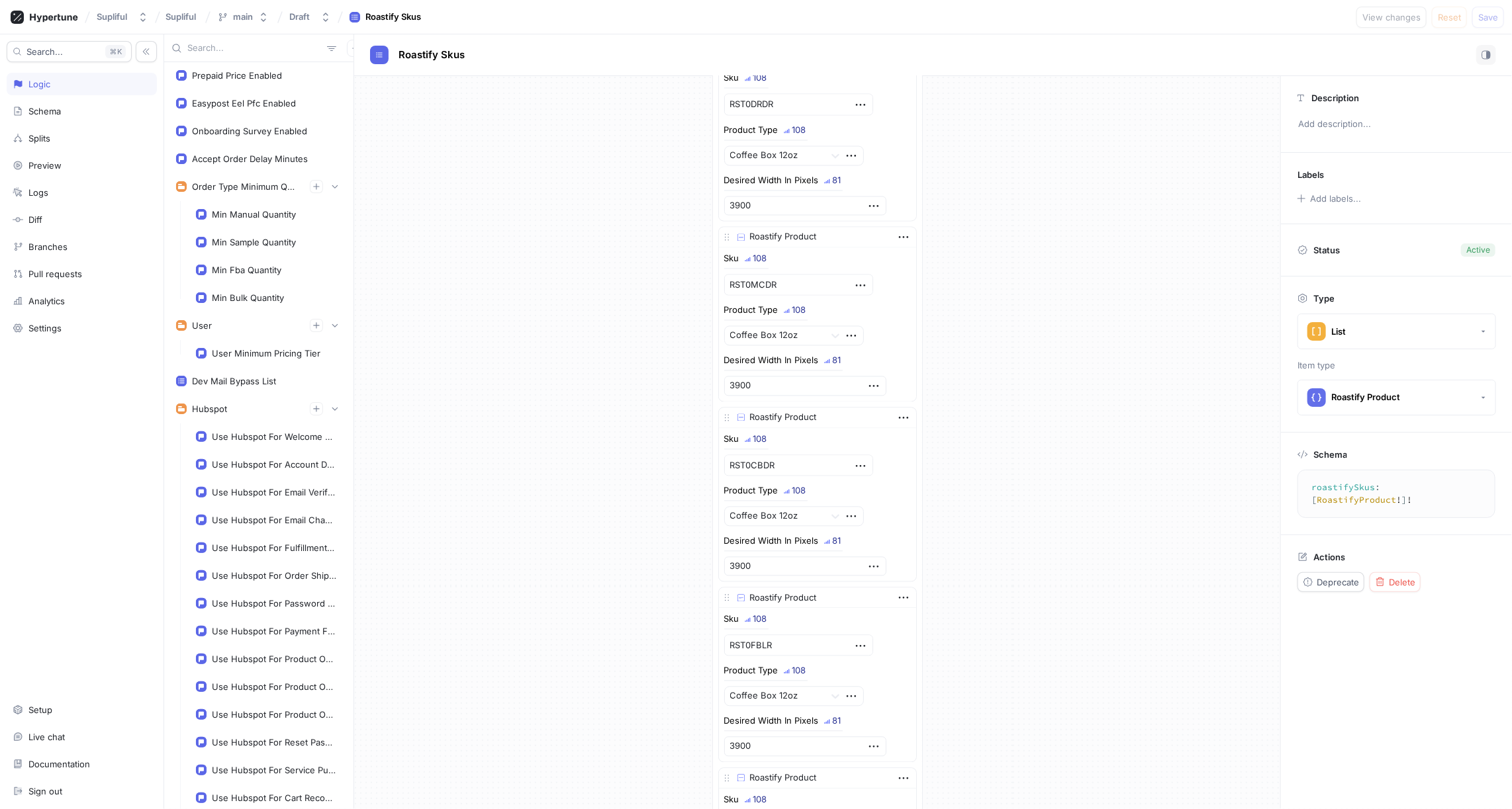
scroll to position [2451, 0]
click at [51, 106] on div "Schema" at bounding box center [44, 111] width 33 height 11
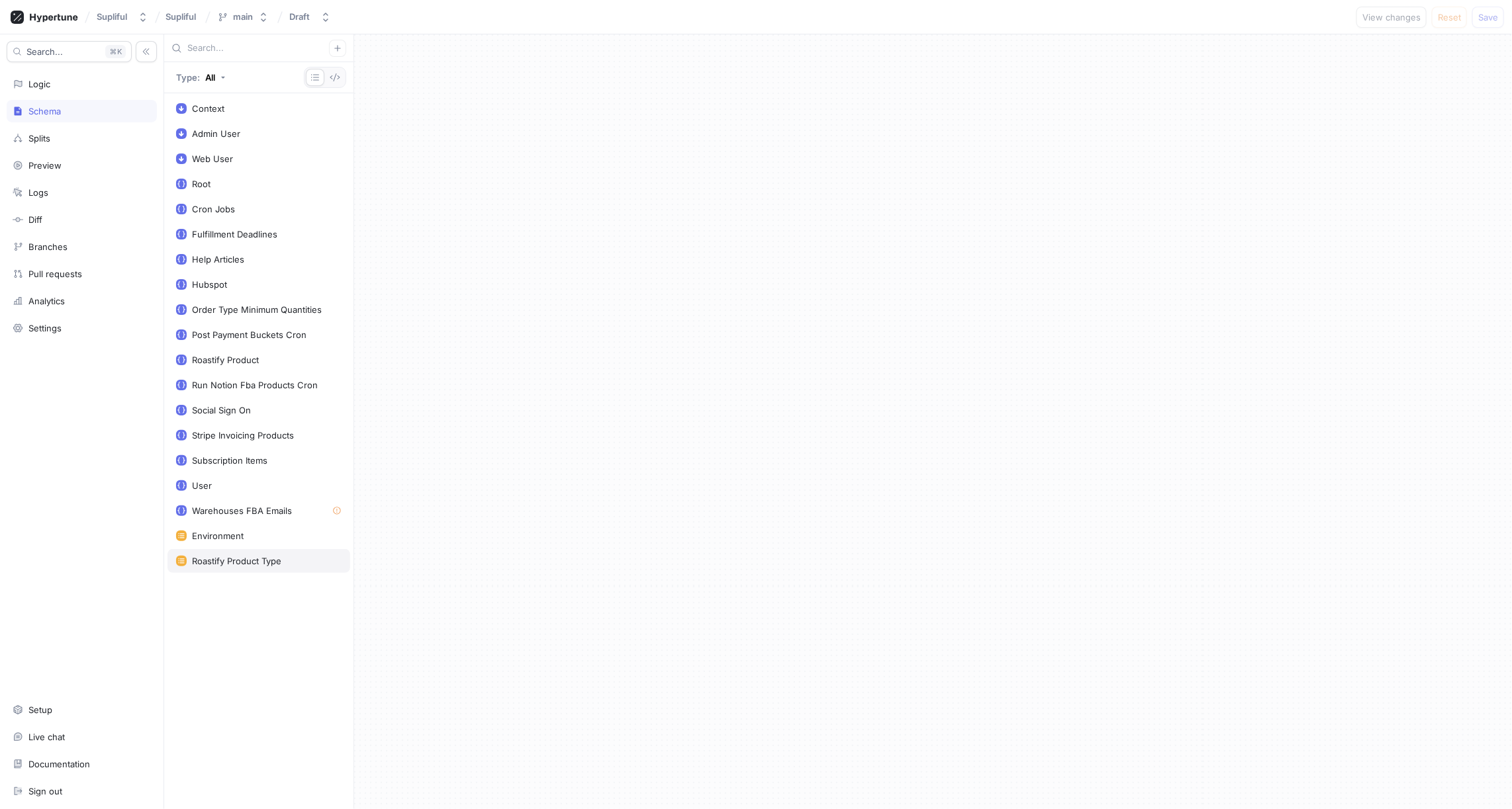
click at [242, 556] on div "Roastify Product Type" at bounding box center [236, 561] width 90 height 11
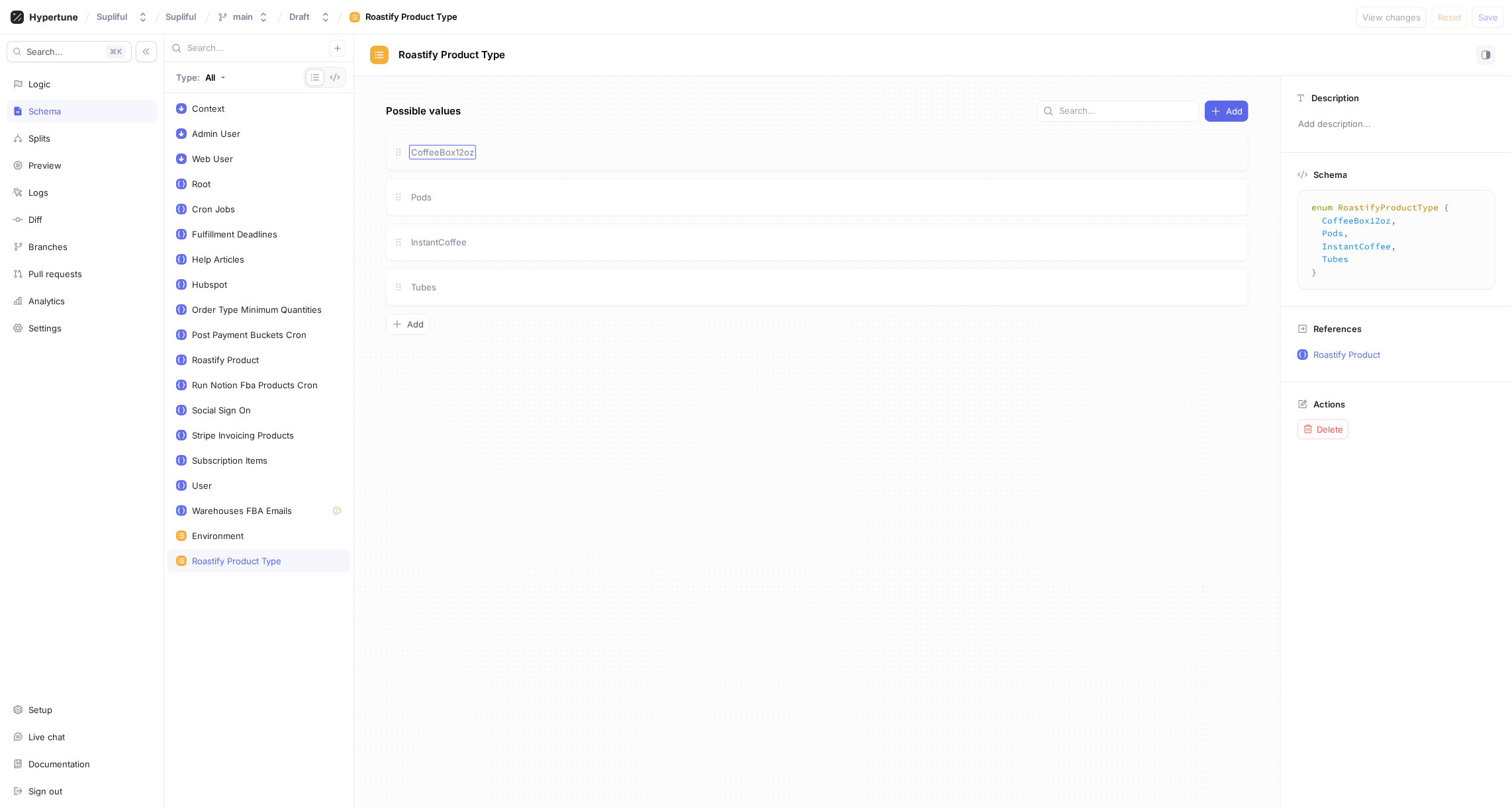
click at [458, 151] on span "CoffeeBox12oz" at bounding box center [442, 152] width 63 height 11
type textarea "x"
click at [453, 147] on span "CoffeeBox12oz" at bounding box center [442, 152] width 63 height 11
type input "coffeebox12oz"
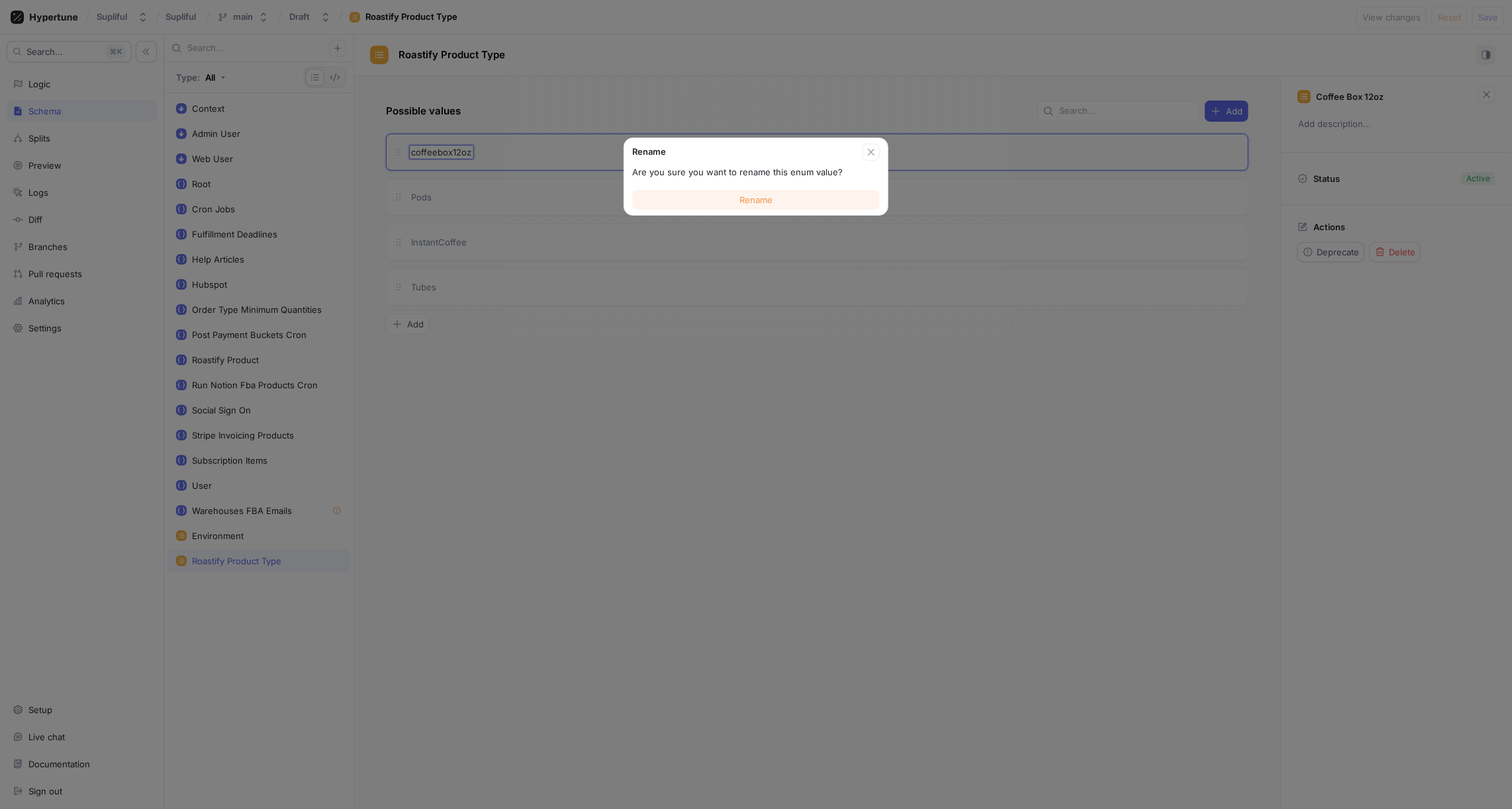
click at [751, 201] on span "Rename" at bounding box center [755, 200] width 33 height 8
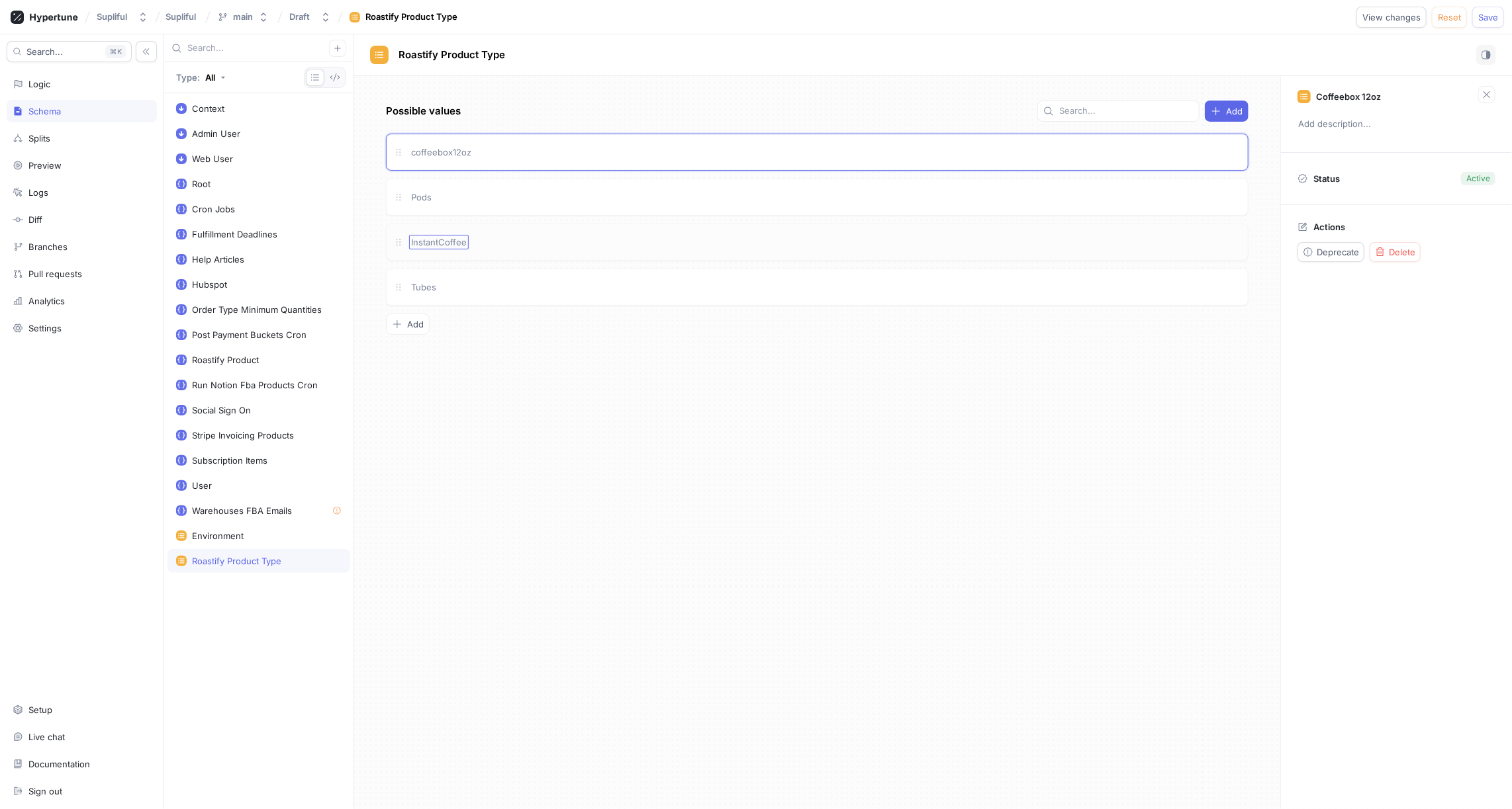
type textarea "x"
click at [439, 237] on span "InstantCoffee" at bounding box center [438, 242] width 55 height 11
type input "instantcoffee"
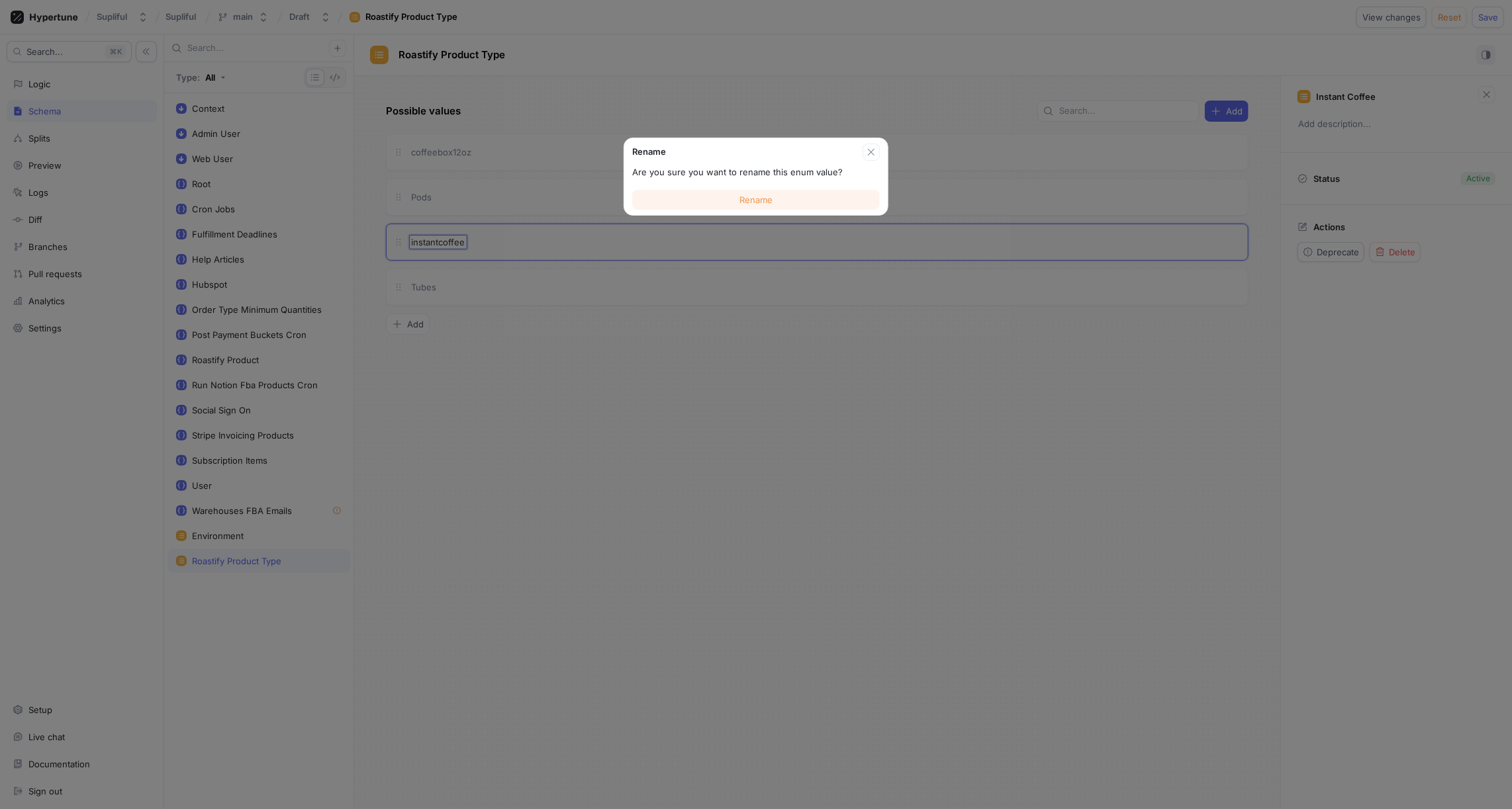
click at [752, 200] on span "Rename" at bounding box center [755, 200] width 33 height 8
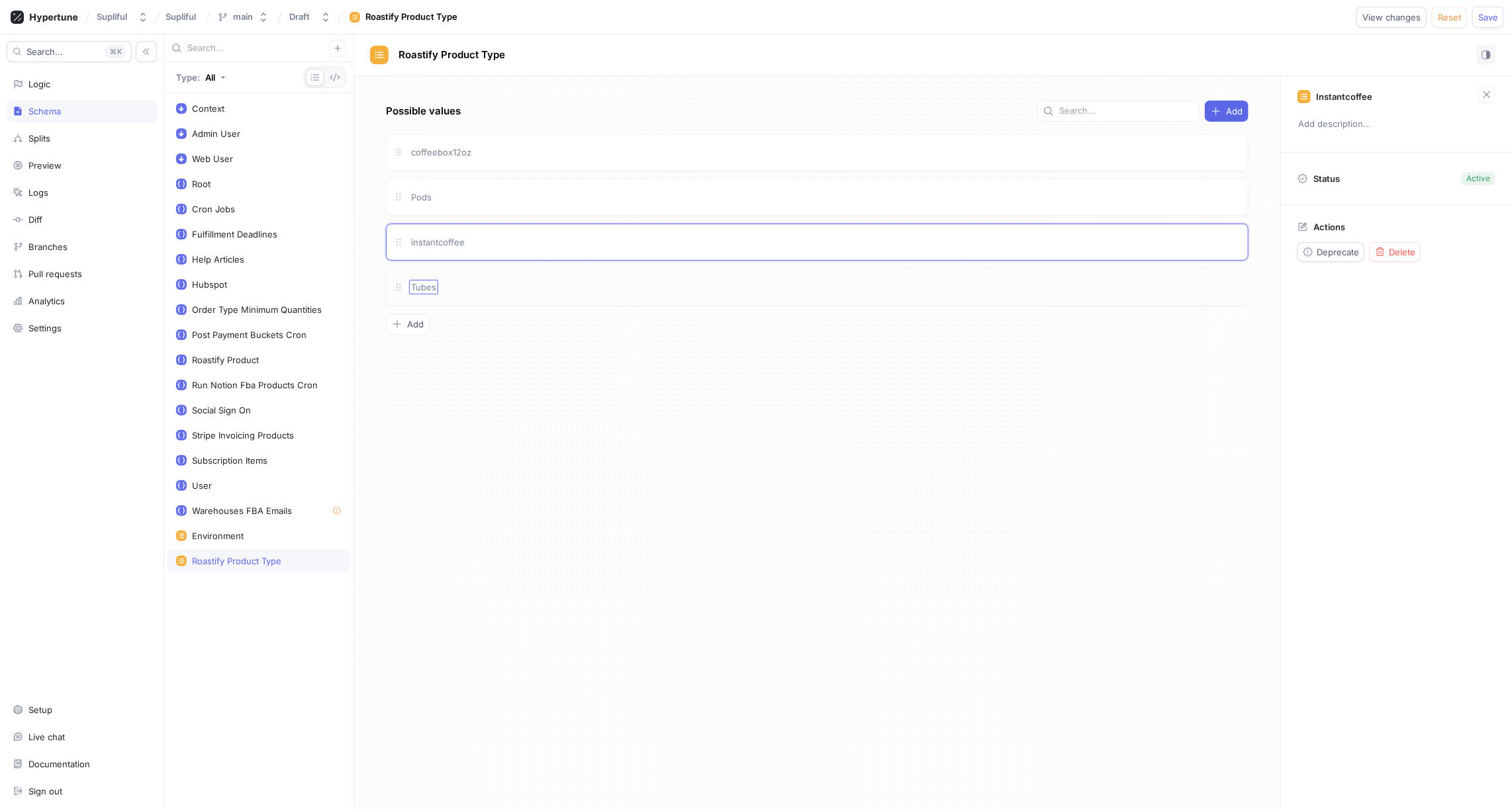
type textarea "x"
click at [427, 282] on span "Tubes" at bounding box center [423, 287] width 25 height 11
type input "tubes"
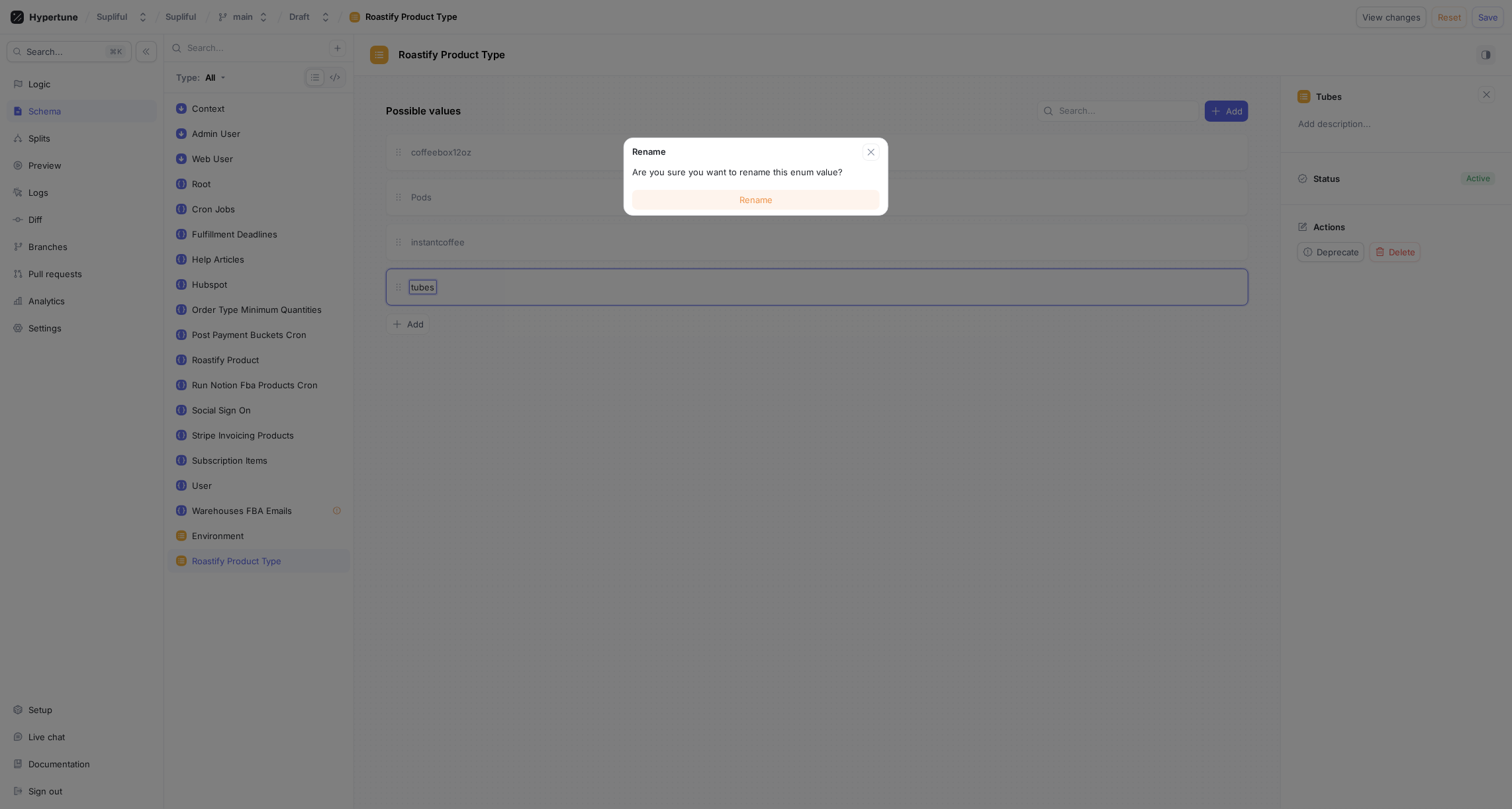
click at [760, 203] on span "Rename" at bounding box center [755, 200] width 33 height 8
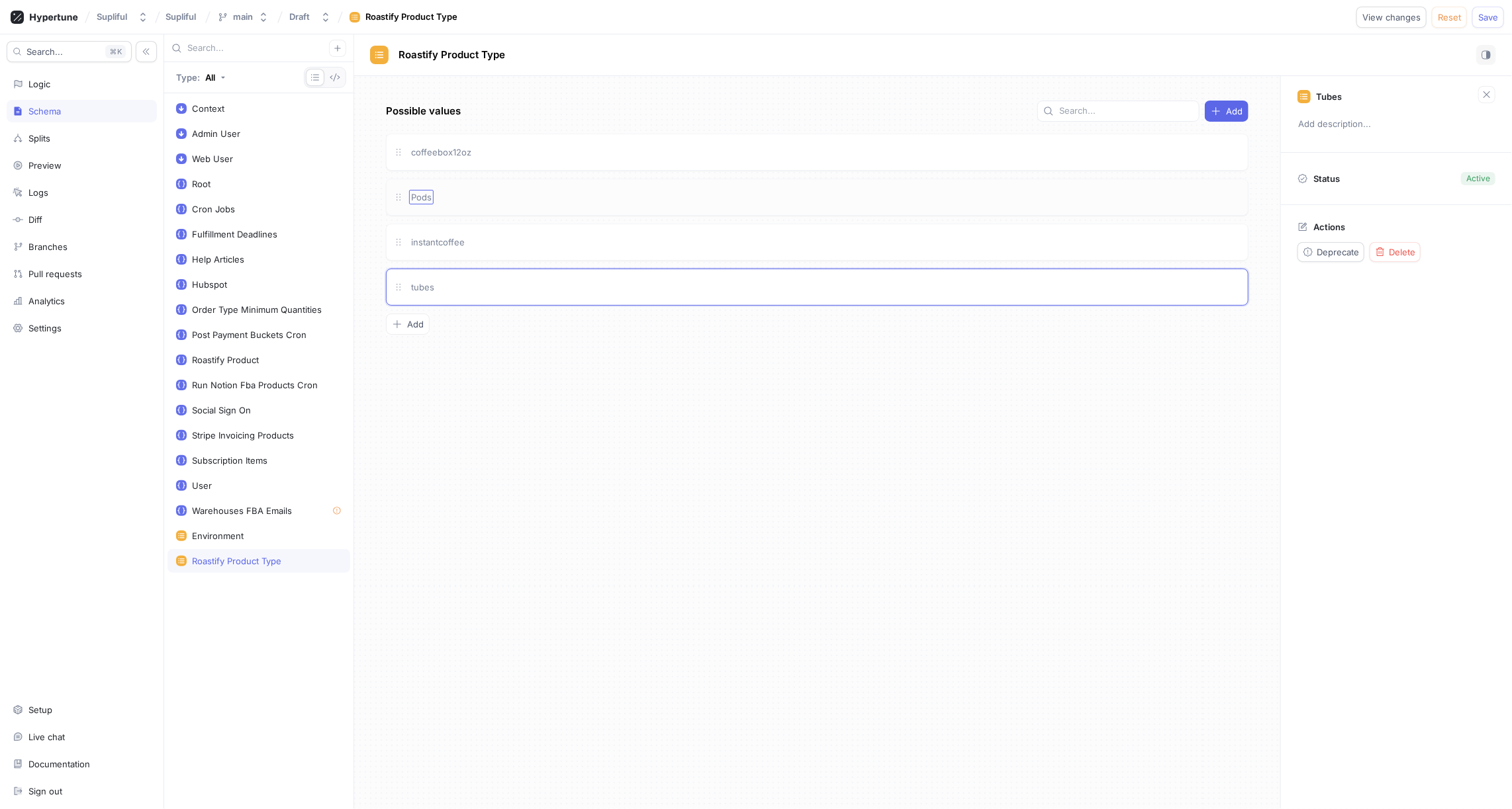
type textarea "x"
click at [426, 194] on span "Pods" at bounding box center [421, 197] width 21 height 11
type input "pods"
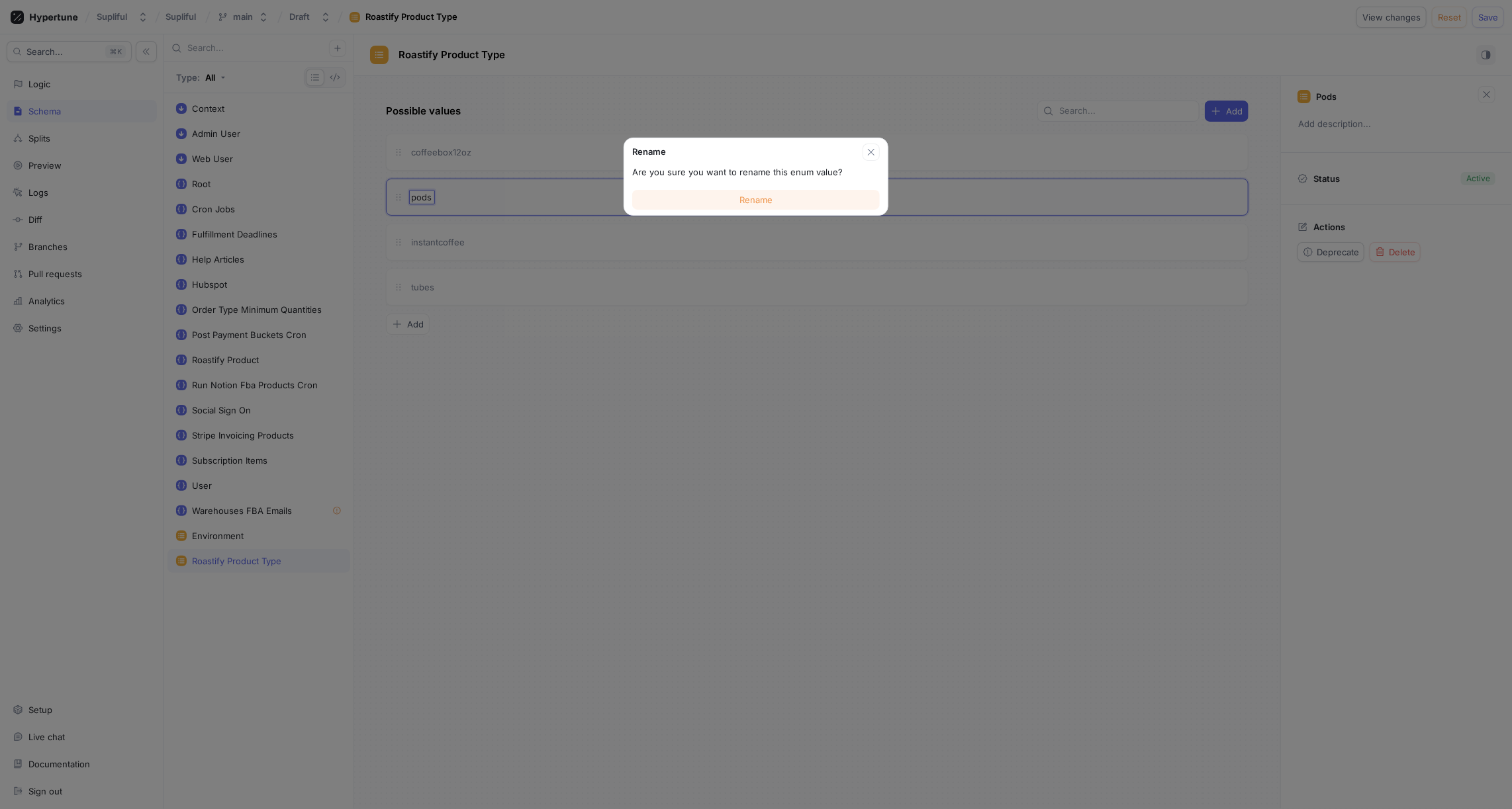
click at [745, 200] on span "Rename" at bounding box center [755, 200] width 33 height 8
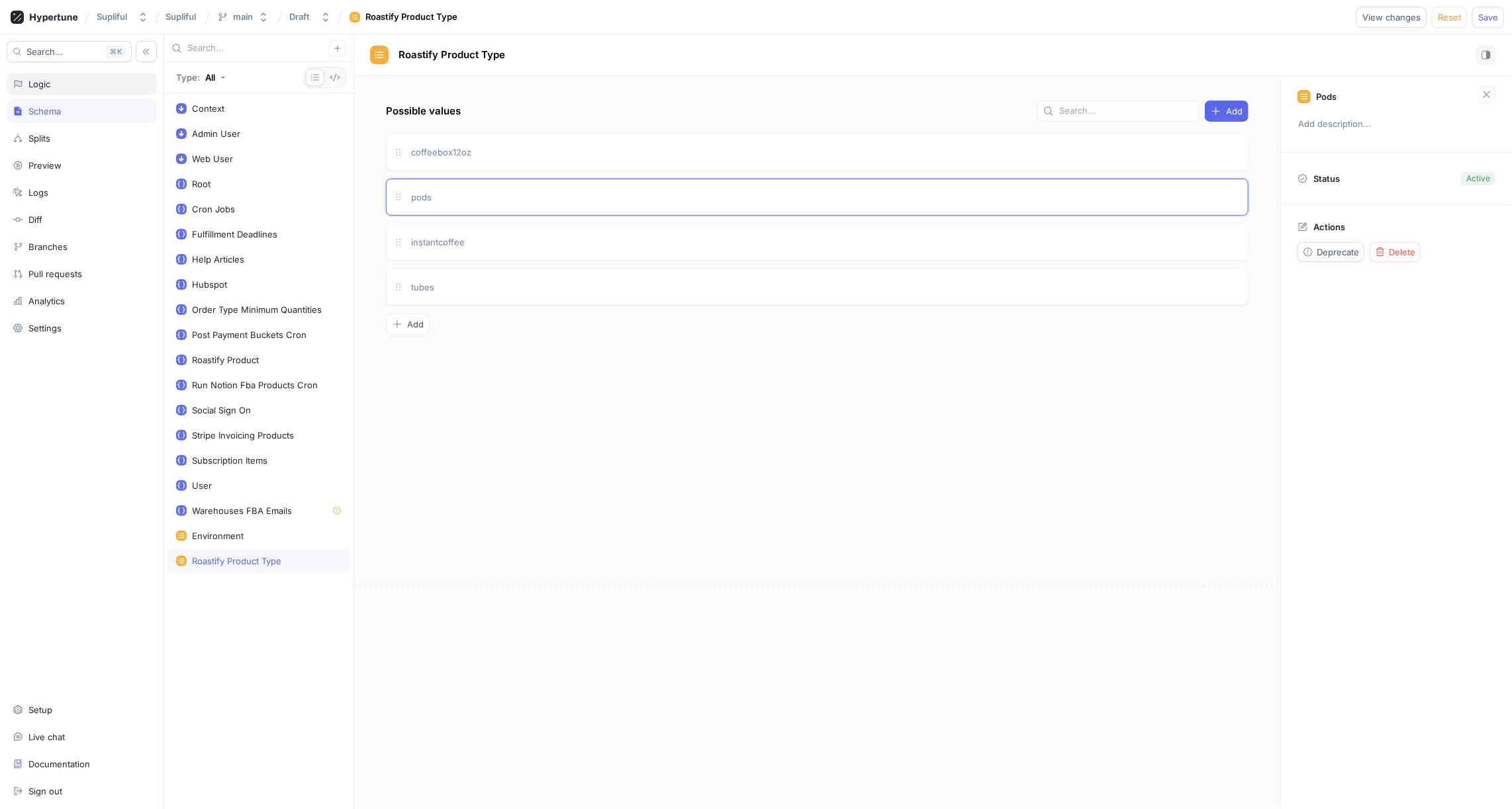
click at [74, 82] on div "Logic" at bounding box center [81, 84] width 138 height 11
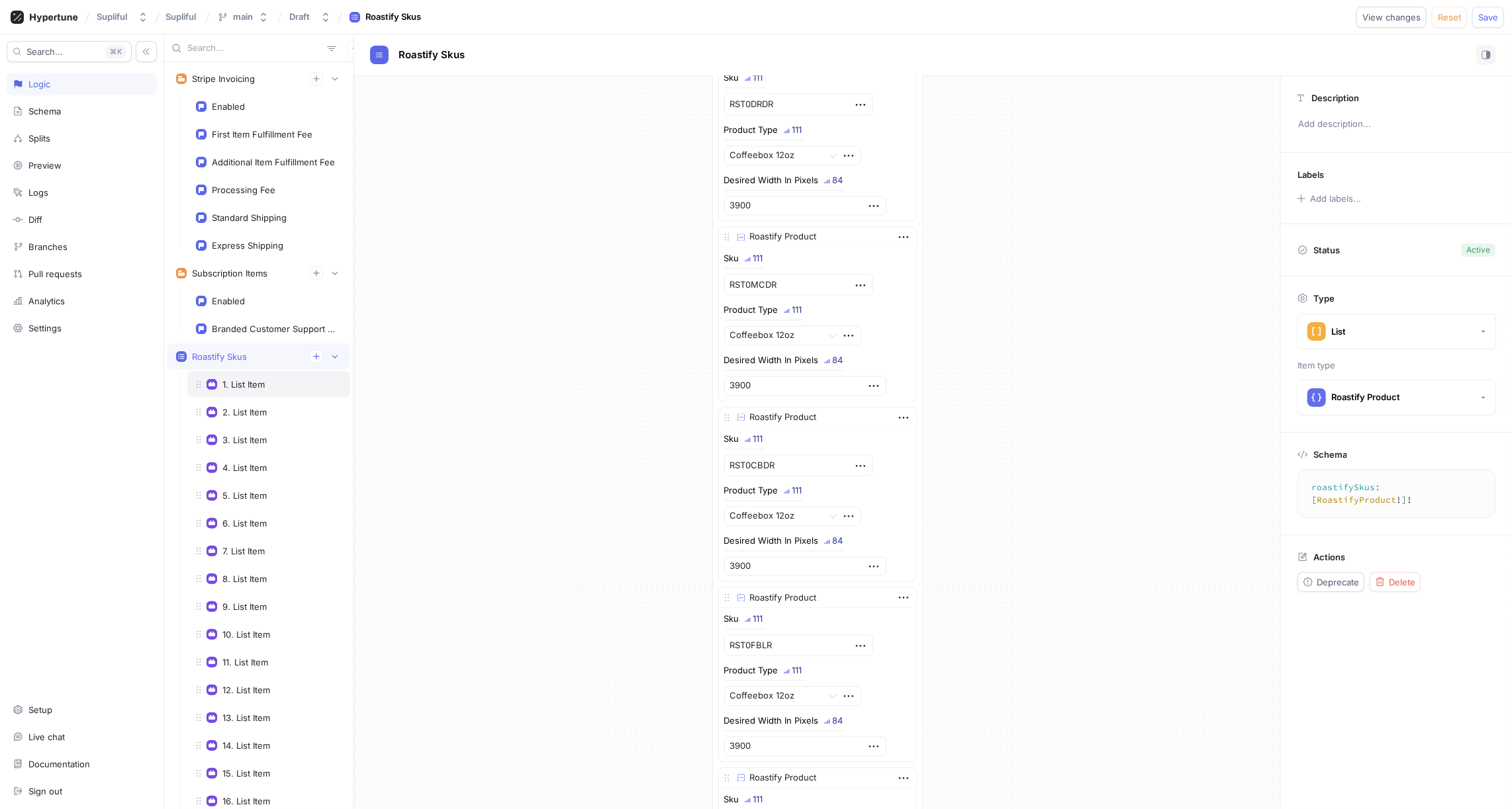
click at [250, 385] on div "1. List Item" at bounding box center [269, 384] width 163 height 26
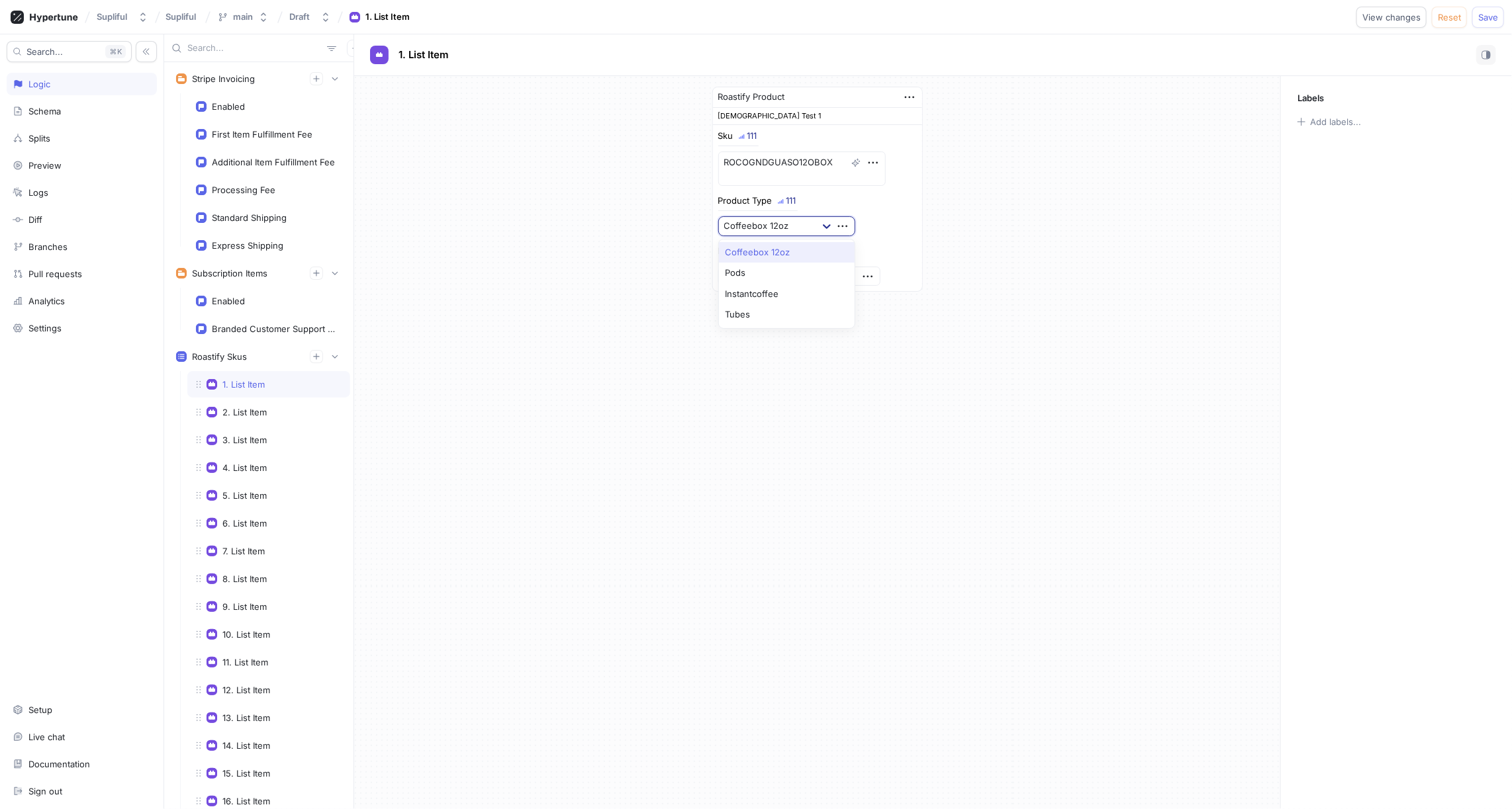
click at [819, 223] on div at bounding box center [827, 226] width 24 height 24
click at [592, 301] on div "Roastify Product Ehsan Test 1 Sku 111 ROCOGNDGUASO12OBOX Product Type 111 Coffe…" at bounding box center [817, 442] width 926 height 733
click at [63, 214] on div "Diff" at bounding box center [81, 220] width 138 height 11
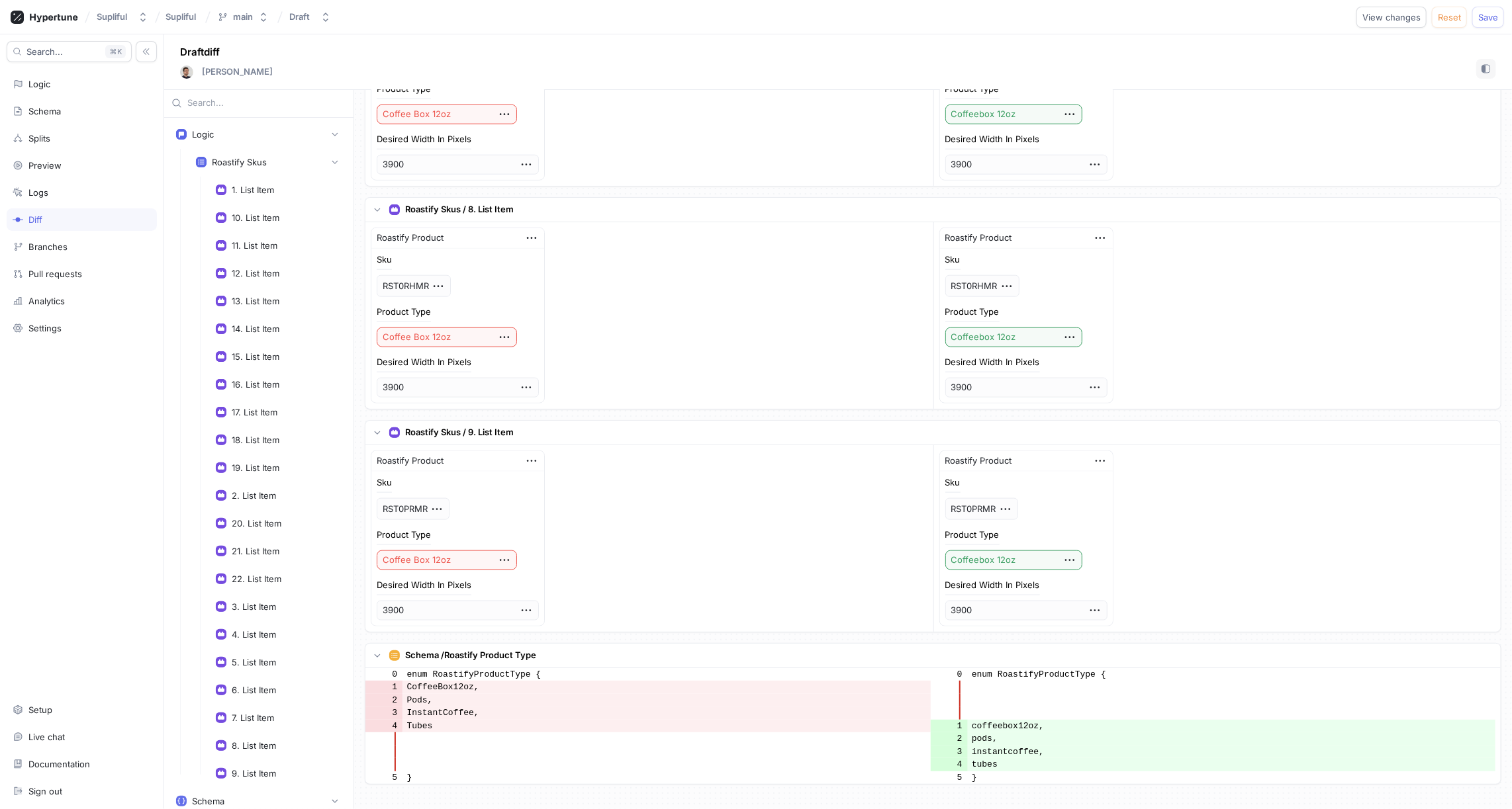
scroll to position [4427, 0]
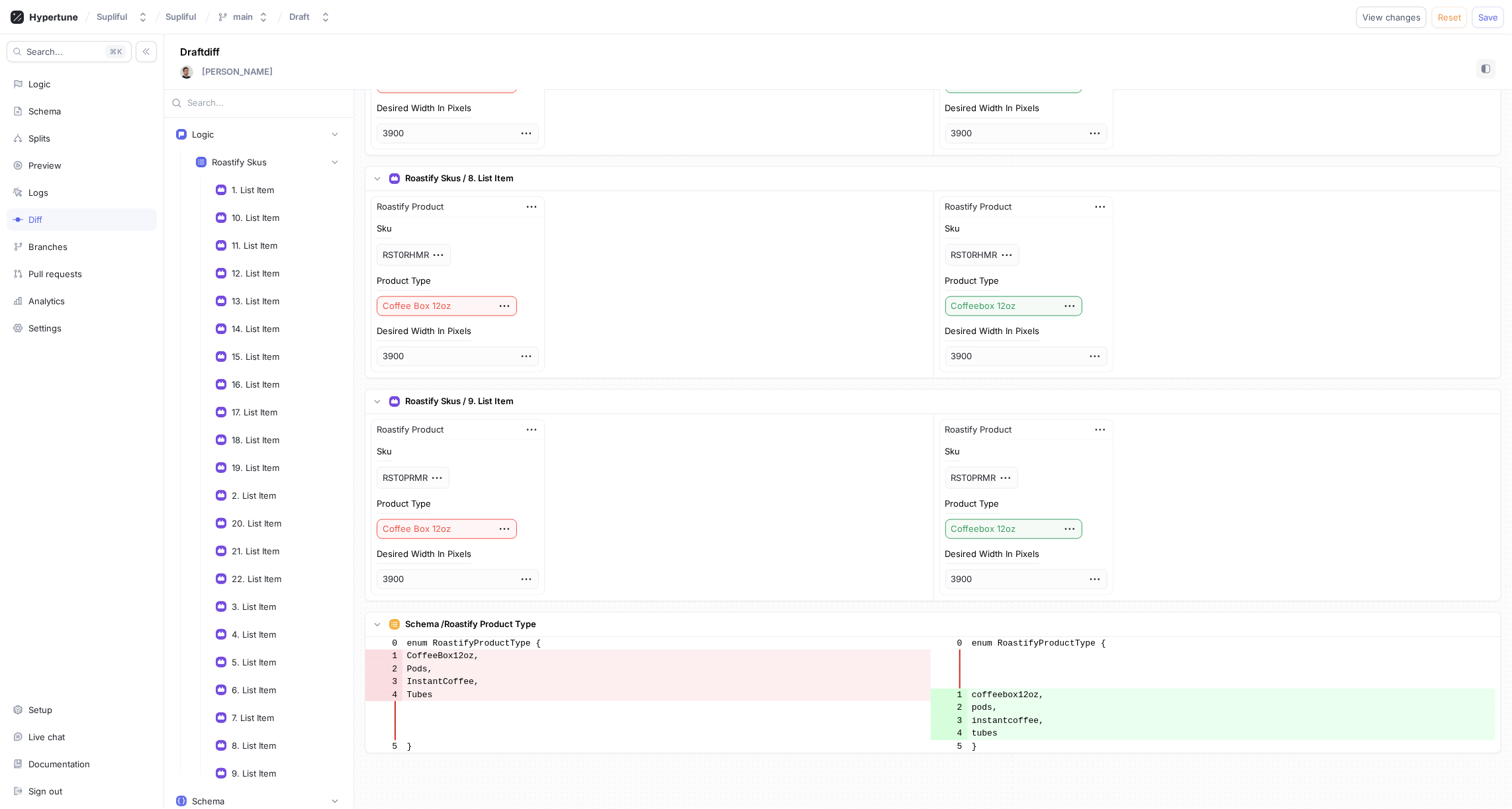
drag, startPoint x: 485, startPoint y: 581, endPoint x: 420, endPoint y: 579, distance: 65.0
click at [420, 650] on td "CoffeeBox12oz," at bounding box center [666, 656] width 528 height 14
copy td "CoffeeBox12oz"
click at [445, 689] on td "Tubes" at bounding box center [666, 695] width 528 height 14
drag, startPoint x: 445, startPoint y: 620, endPoint x: 403, endPoint y: 579, distance: 58.7
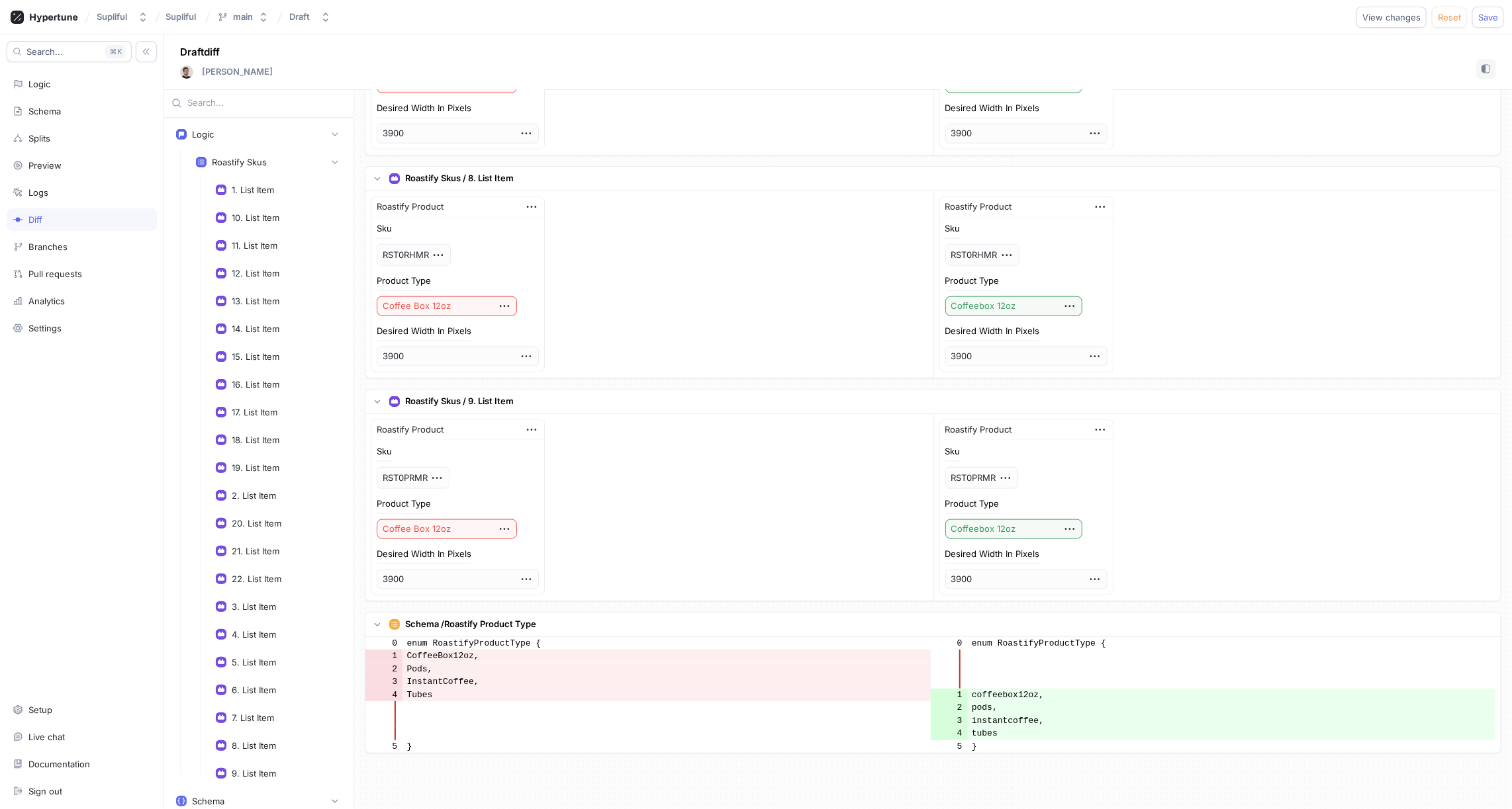
click at [403, 637] on tbody "0 enum RoastifyProductType { 0 enum RoastifyProductType { 1 CoffeeBox12oz, 2 Po…" at bounding box center [930, 695] width 1129 height 117
copy tbody "CoffeeBox12oz, 2 Pods, 3 InstantCoffee, 4 Tubes"
drag, startPoint x: 1014, startPoint y: 657, endPoint x: 971, endPoint y: 621, distance: 56.1
click at [971, 637] on tbody "0 enum RoastifyProductType { 0 enum RoastifyProductType { 1 CoffeeBox12oz, 2 Po…" at bounding box center [930, 695] width 1129 height 117
copy tbody "coffeebox12oz, 2 pods, 3 instantcoffee, 4 tubes"
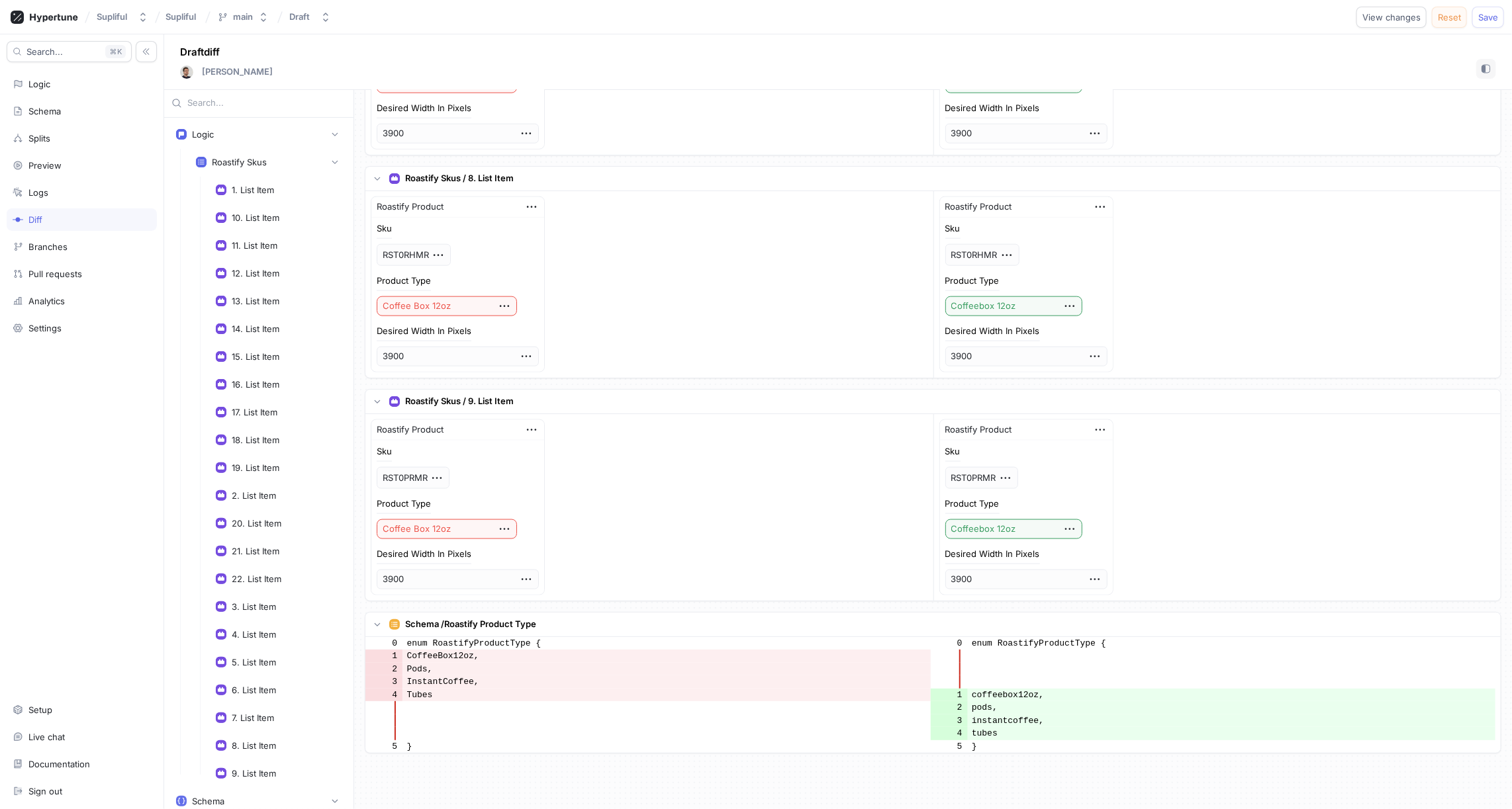
click at [1457, 17] on span "Reset" at bounding box center [1450, 17] width 24 height 8
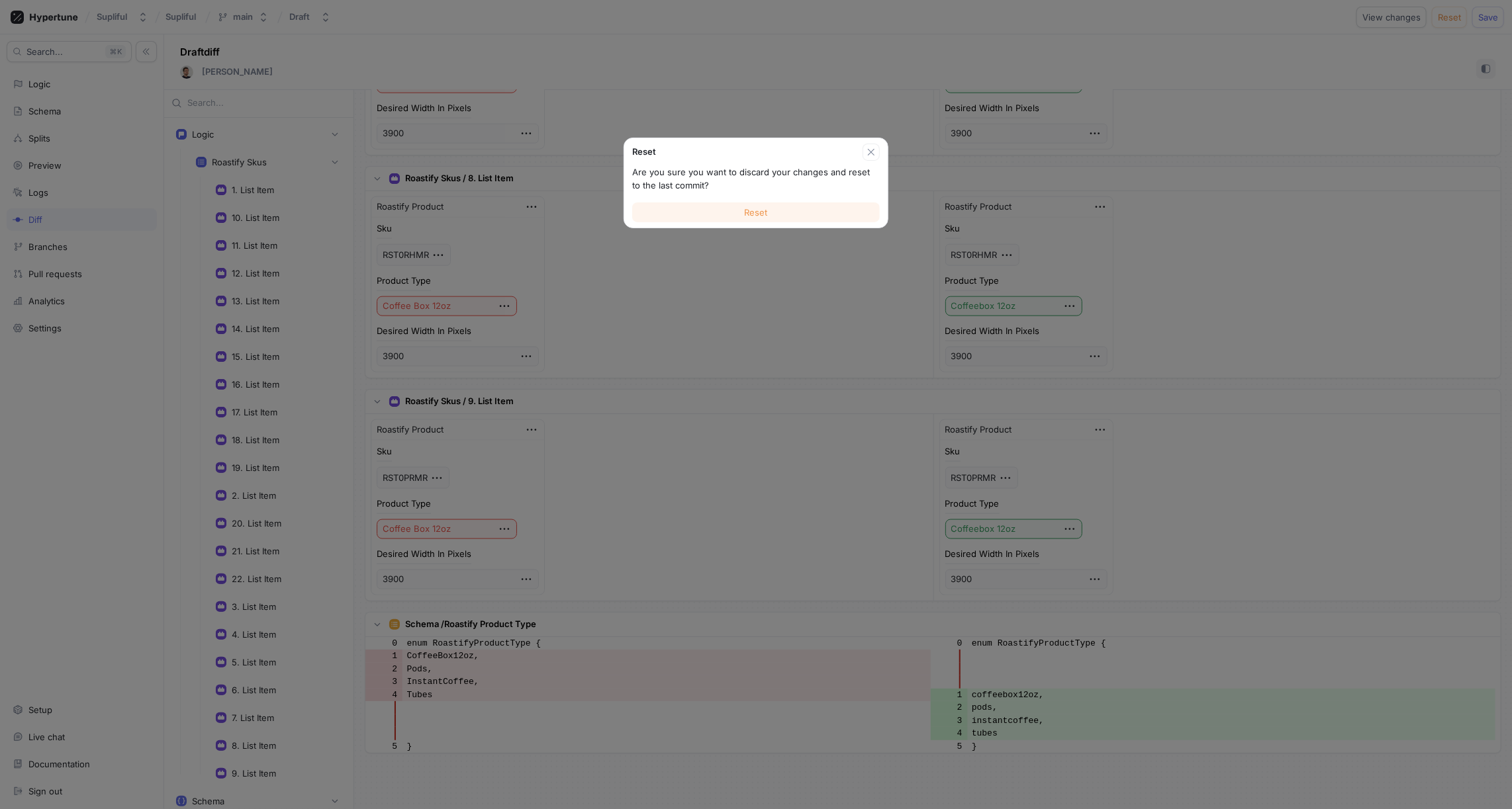
click at [794, 211] on button "Reset" at bounding box center [756, 212] width 248 height 20
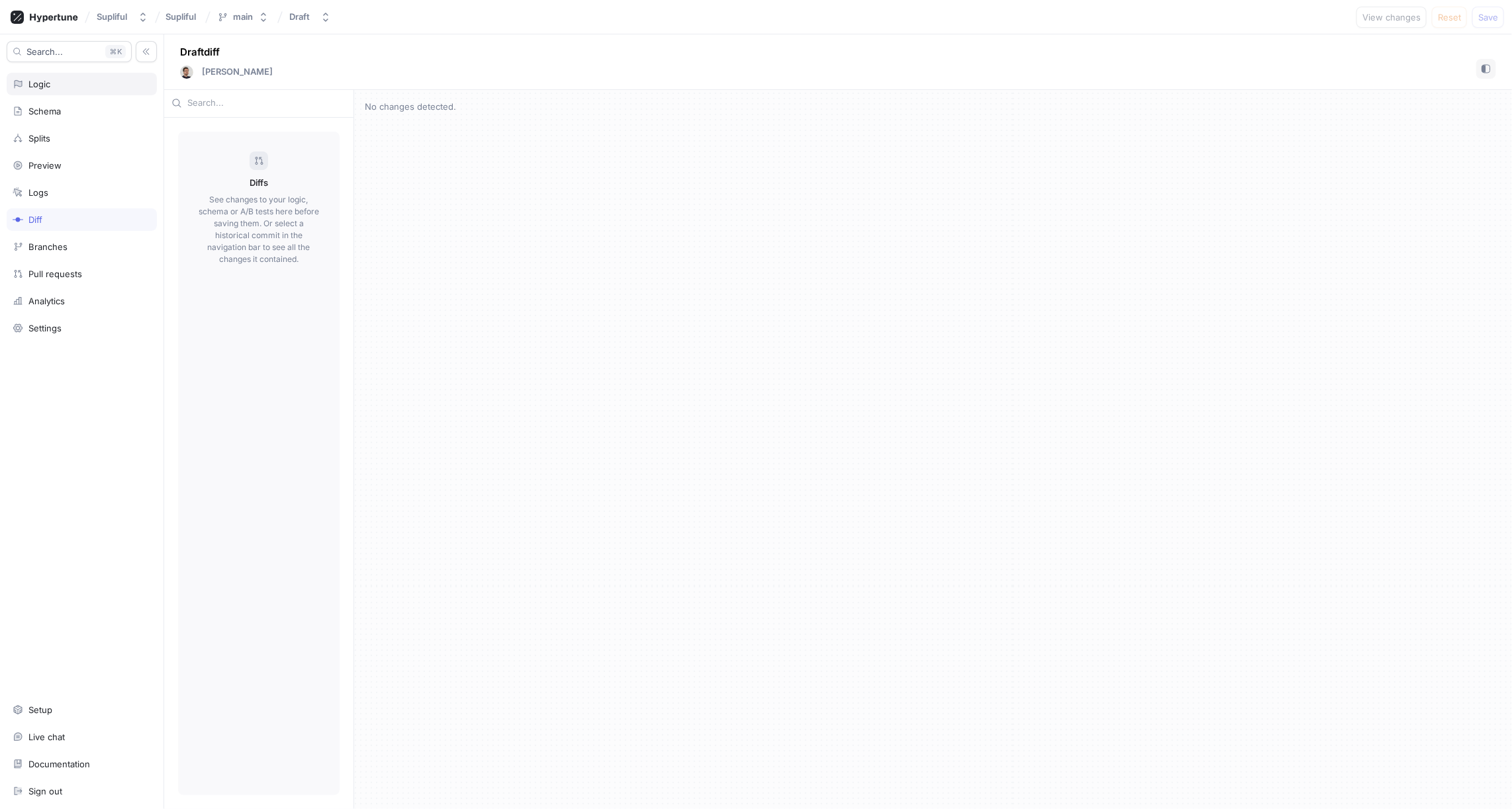
click at [90, 84] on div "Logic" at bounding box center [81, 84] width 138 height 11
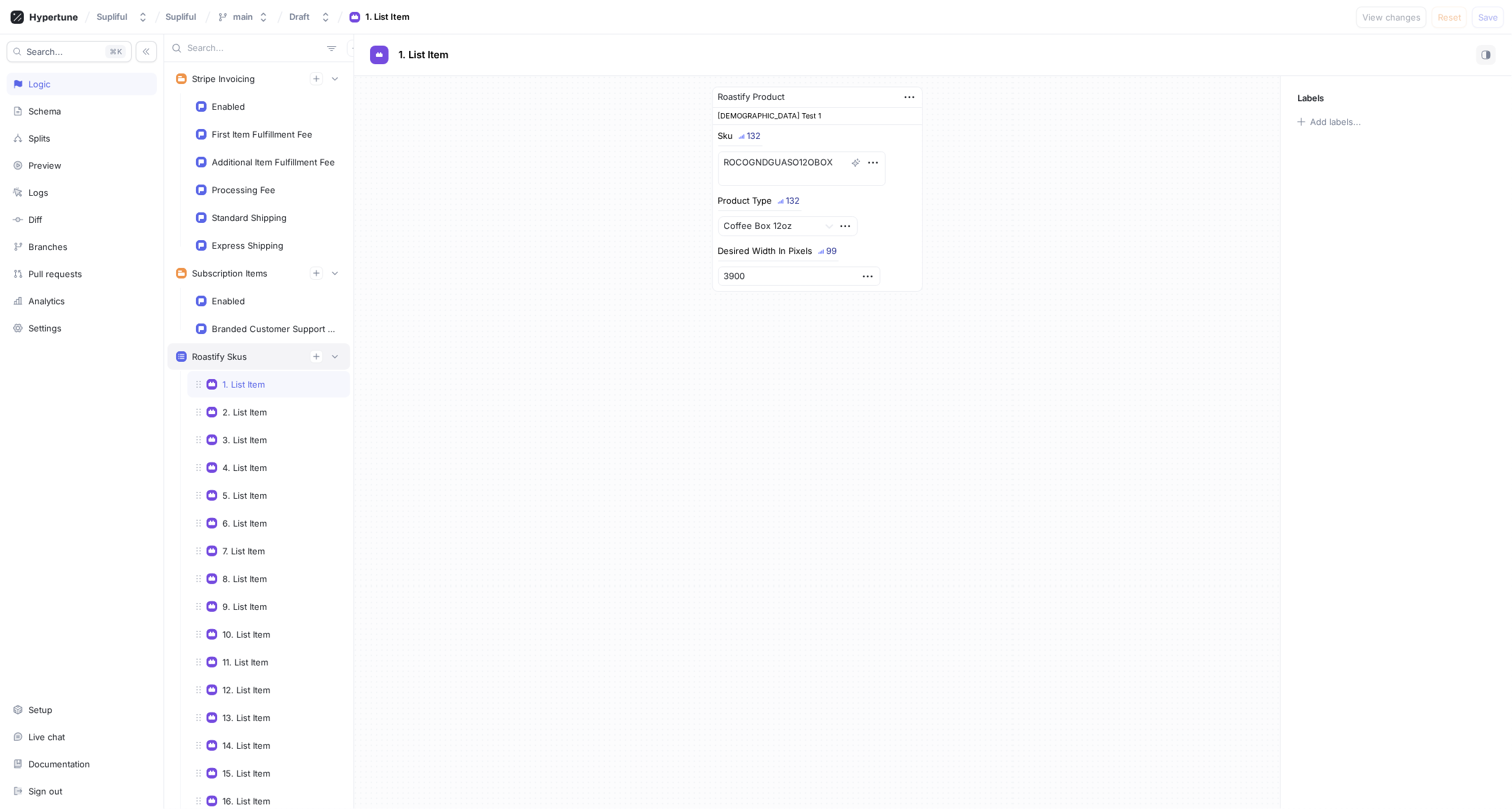
click at [251, 353] on div "Roastify Skus" at bounding box center [259, 356] width 165 height 14
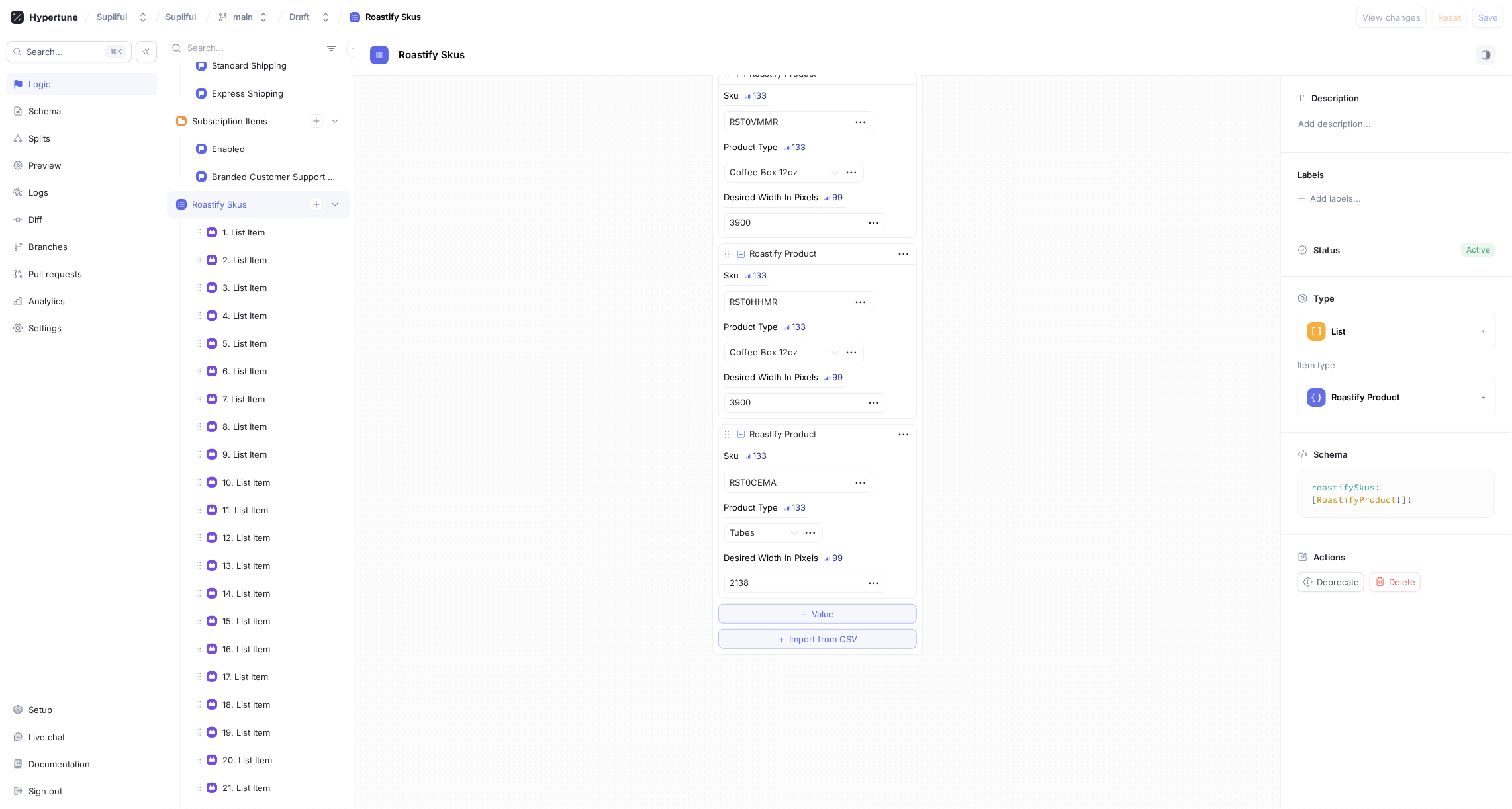
scroll to position [3581, 0]
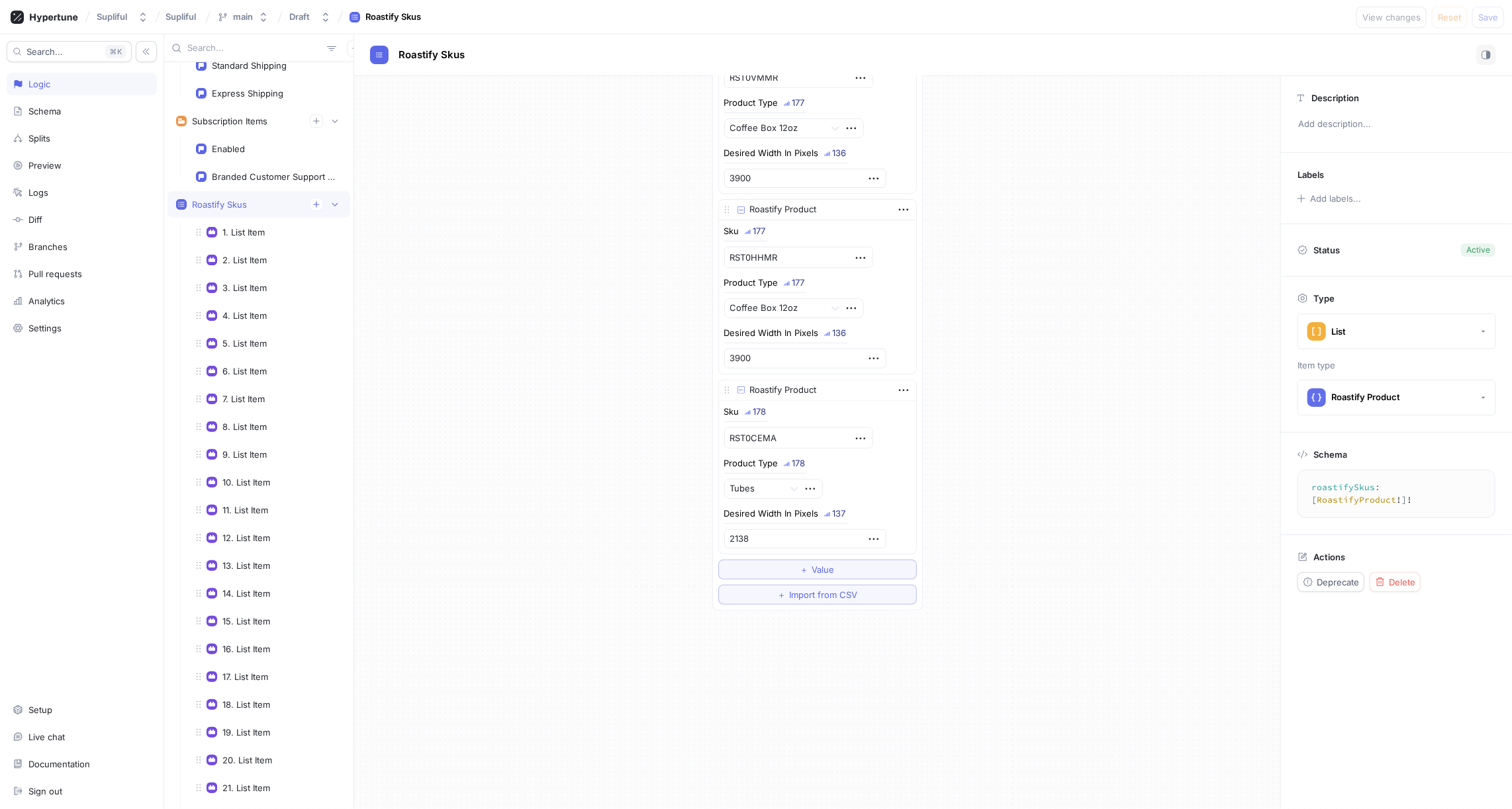
type textarea "x"
